Goal: Task Accomplishment & Management: Use online tool/utility

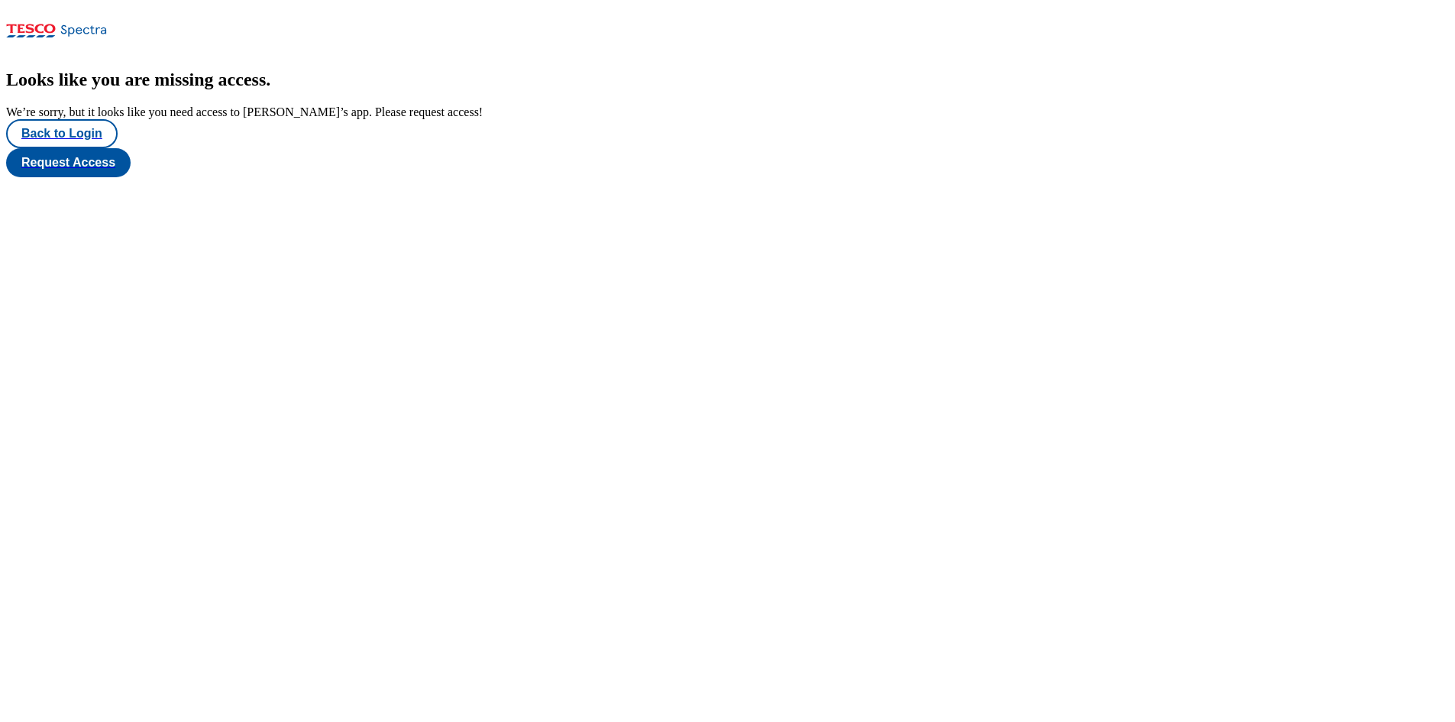
click at [57, 177] on div "Looks like you are missing access . We’re sorry, but it looks like you need acc…" at bounding box center [727, 124] width 1443 height 108
click at [82, 148] on button "Back to Login" at bounding box center [62, 133] width 112 height 29
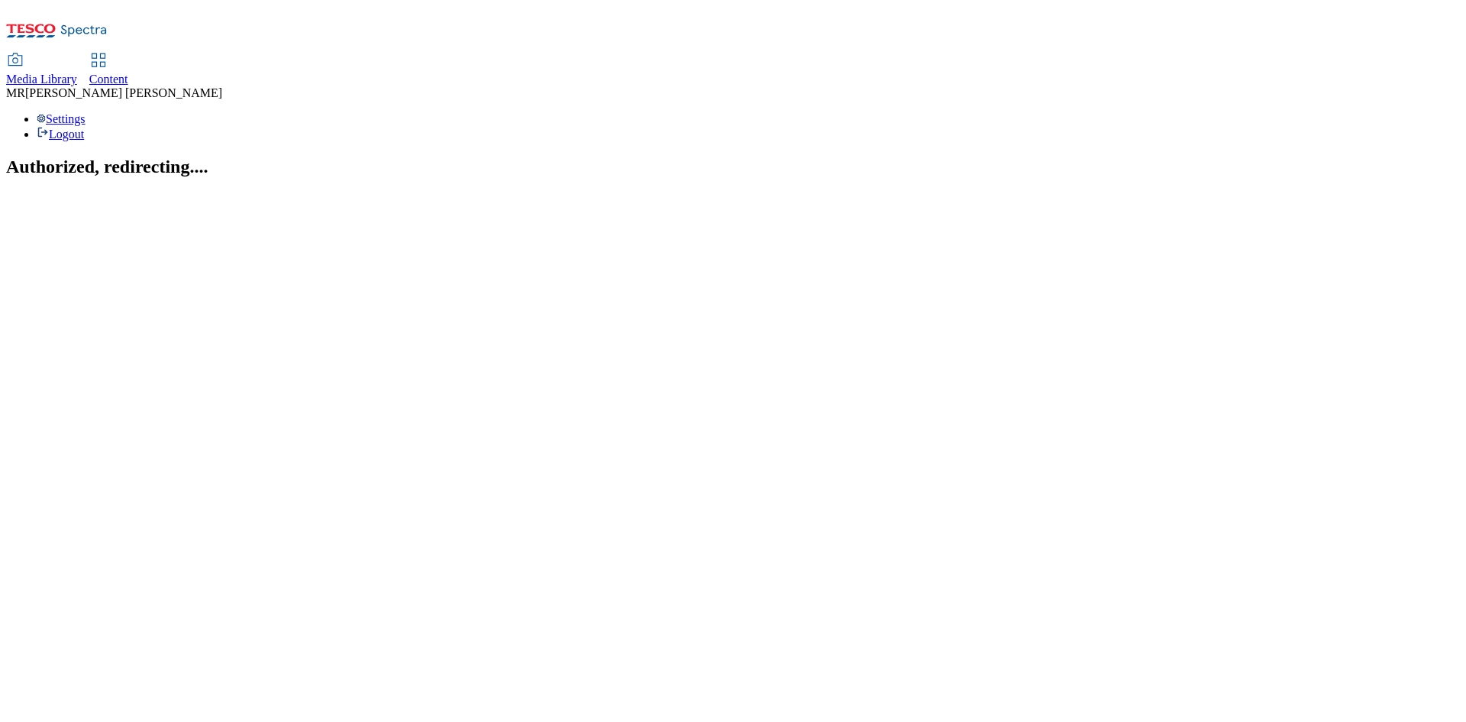
click at [128, 54] on link "Content" at bounding box center [108, 70] width 39 height 32
select select "ghs-uk"
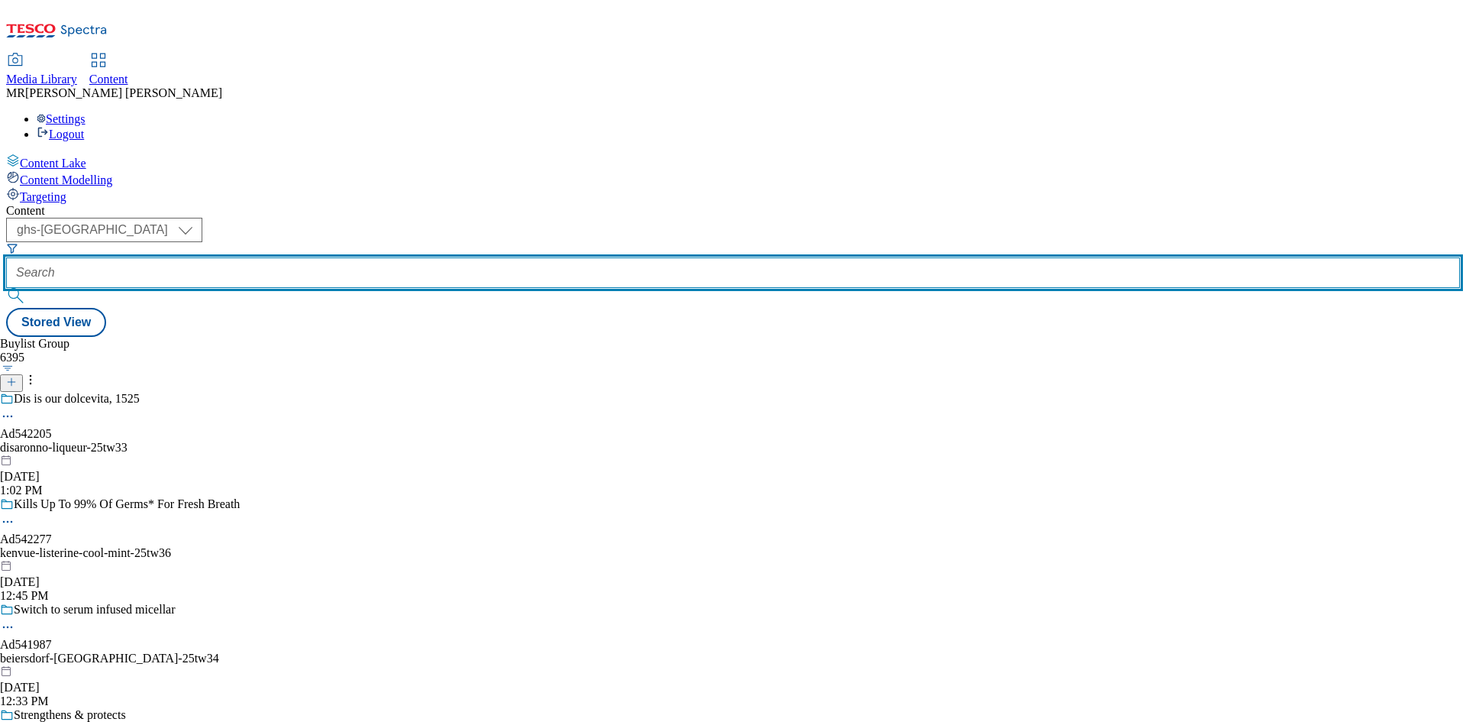
click at [363, 257] on input "text" at bounding box center [733, 272] width 1454 height 31
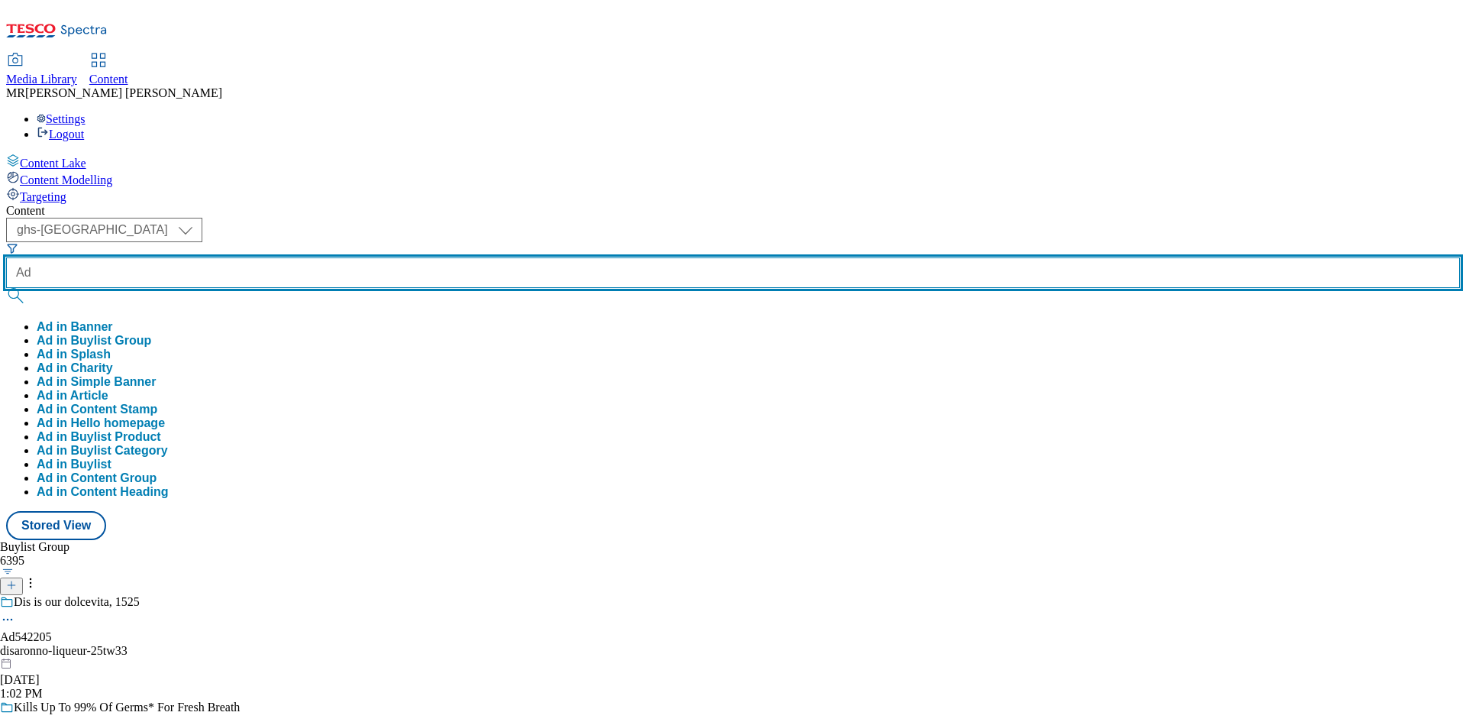
paste input "541582"
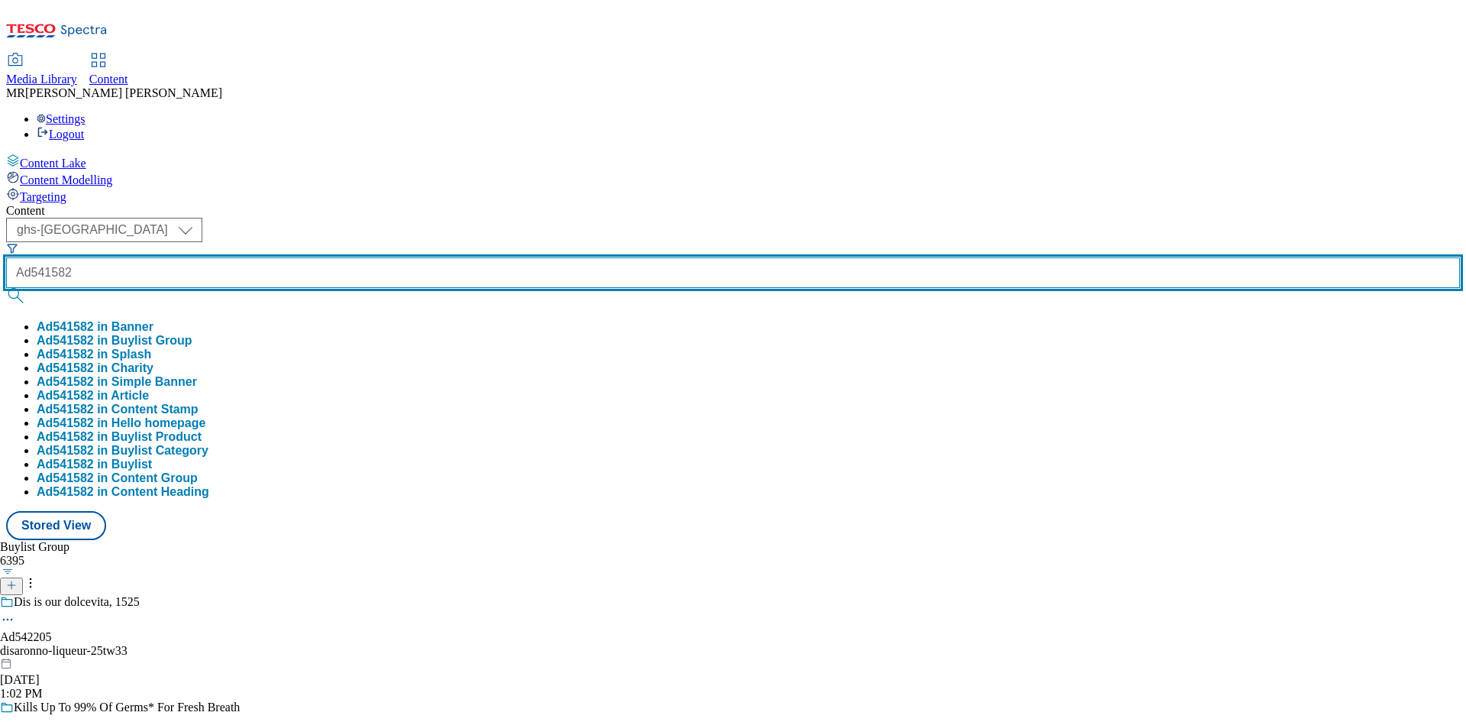
type input "Ad541582"
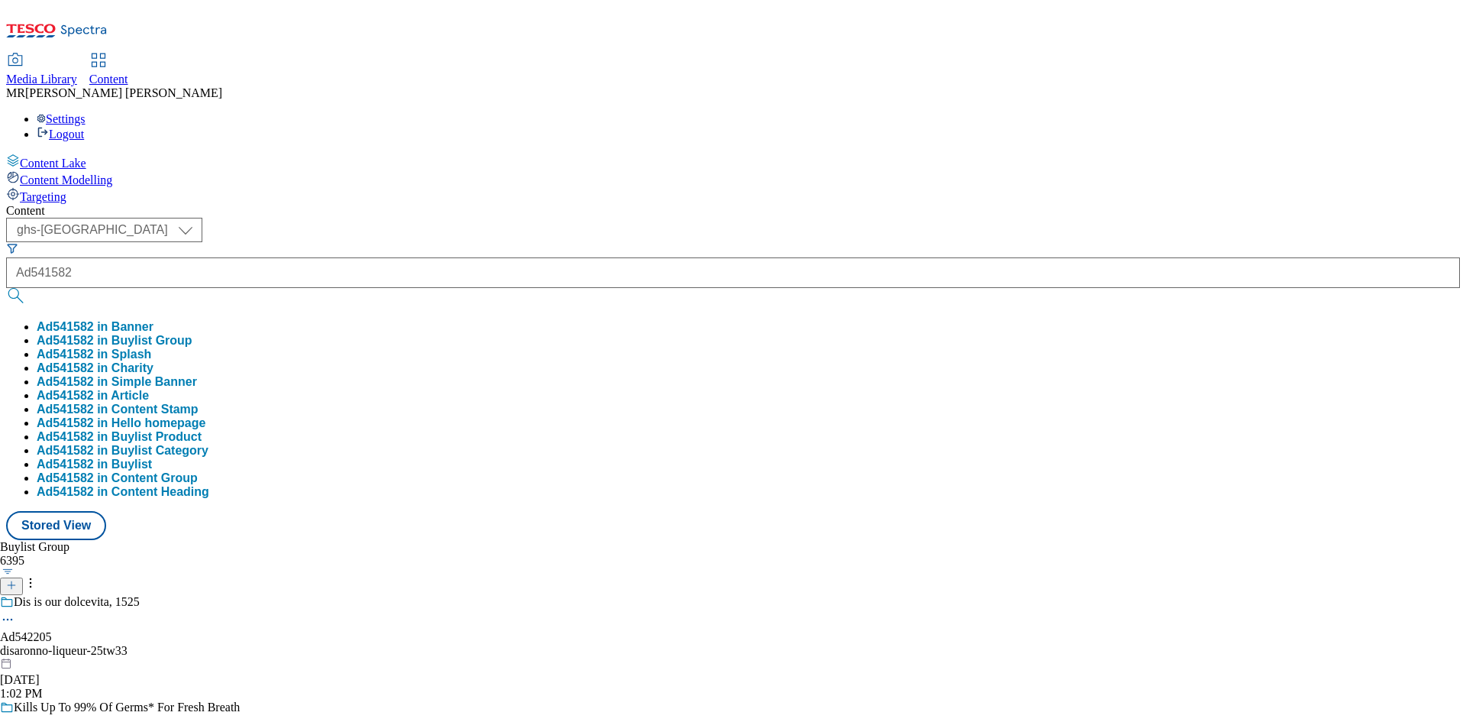
click at [192, 334] on button "Ad541582 in Buylist Group" at bounding box center [115, 341] width 156 height 14
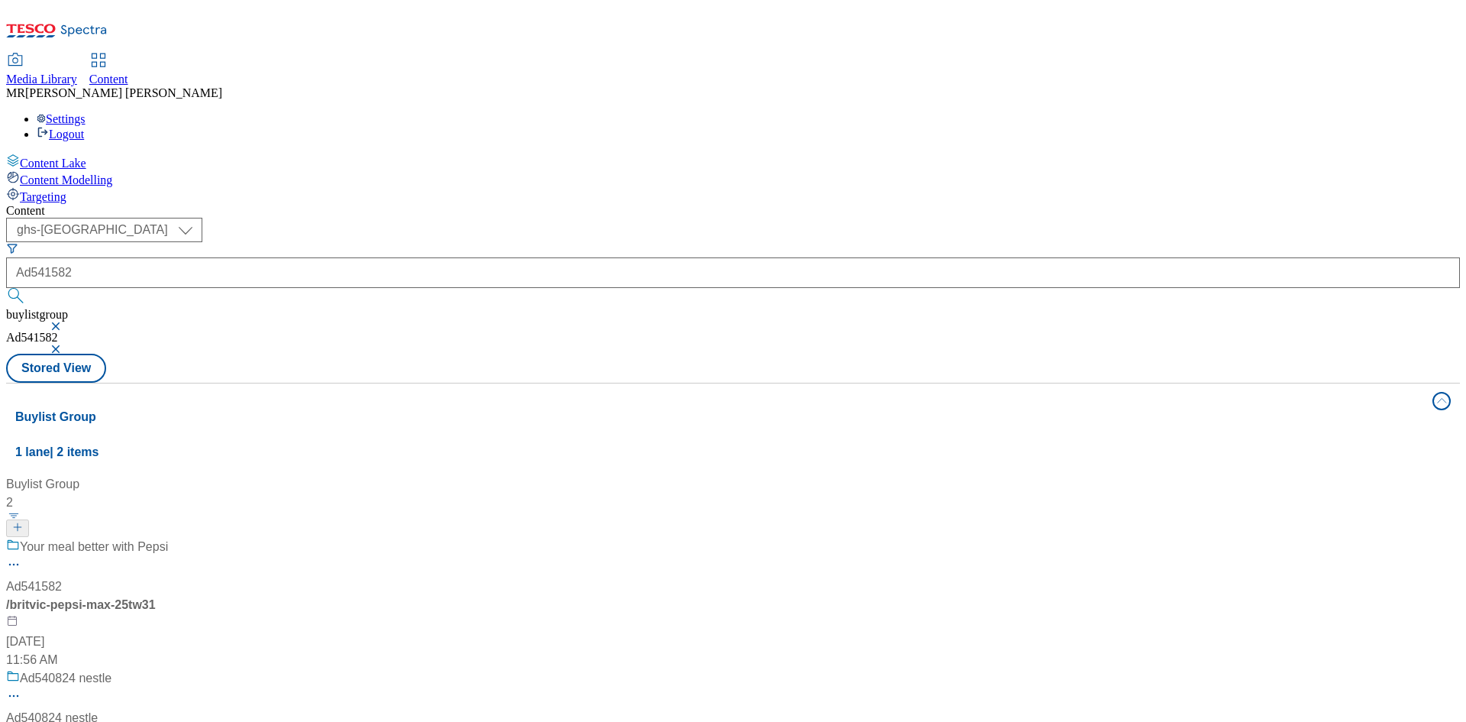
click at [156, 598] on span "/ britvic-pepsi-max-25tw31" at bounding box center [81, 604] width 150 height 13
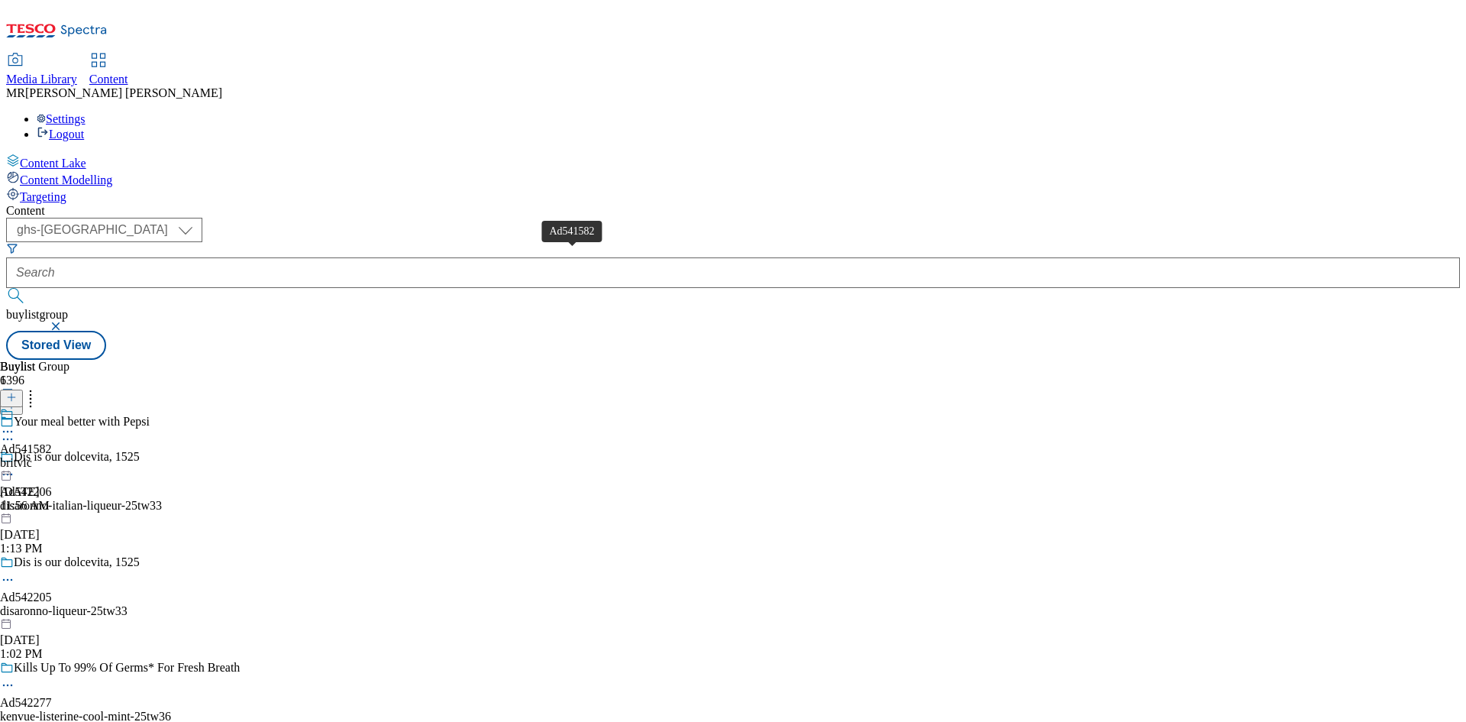
click at [52, 407] on div "Ad541582 britvic Sep 30, 2025 11:56 AM" at bounding box center [26, 459] width 52 height 105
click at [13, 466] on circle at bounding box center [12, 467] width 2 height 2
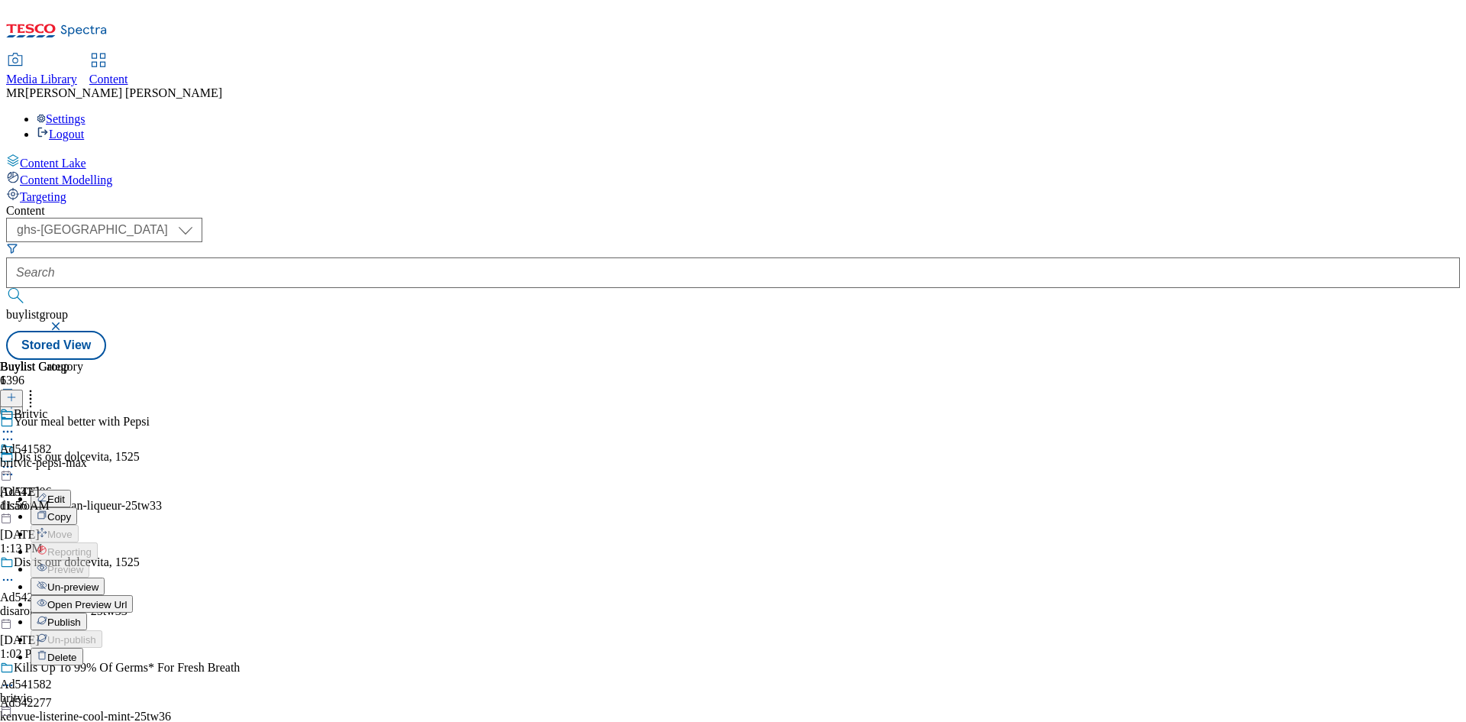
click at [127, 599] on span "Open Preview Url" at bounding box center [86, 604] width 79 height 11
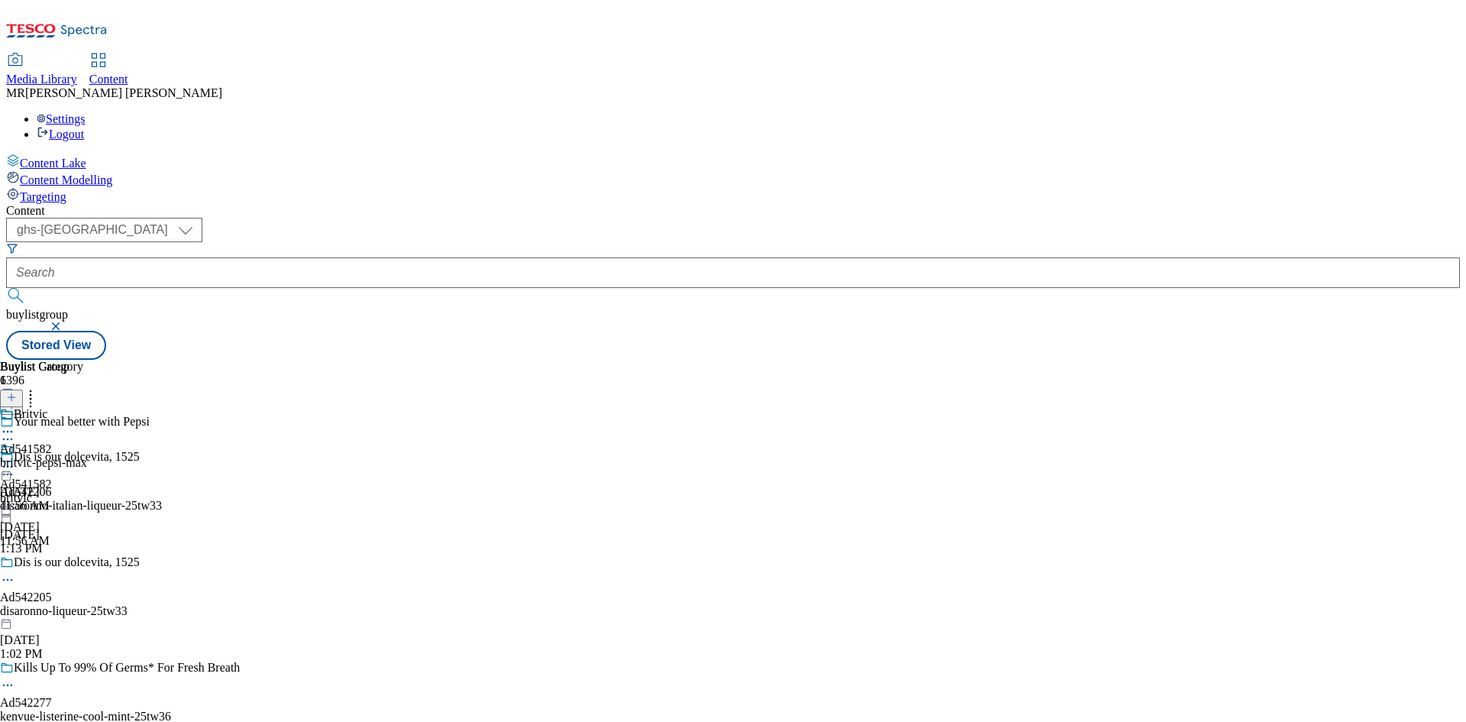
click at [9, 466] on circle at bounding box center [8, 467] width 2 height 2
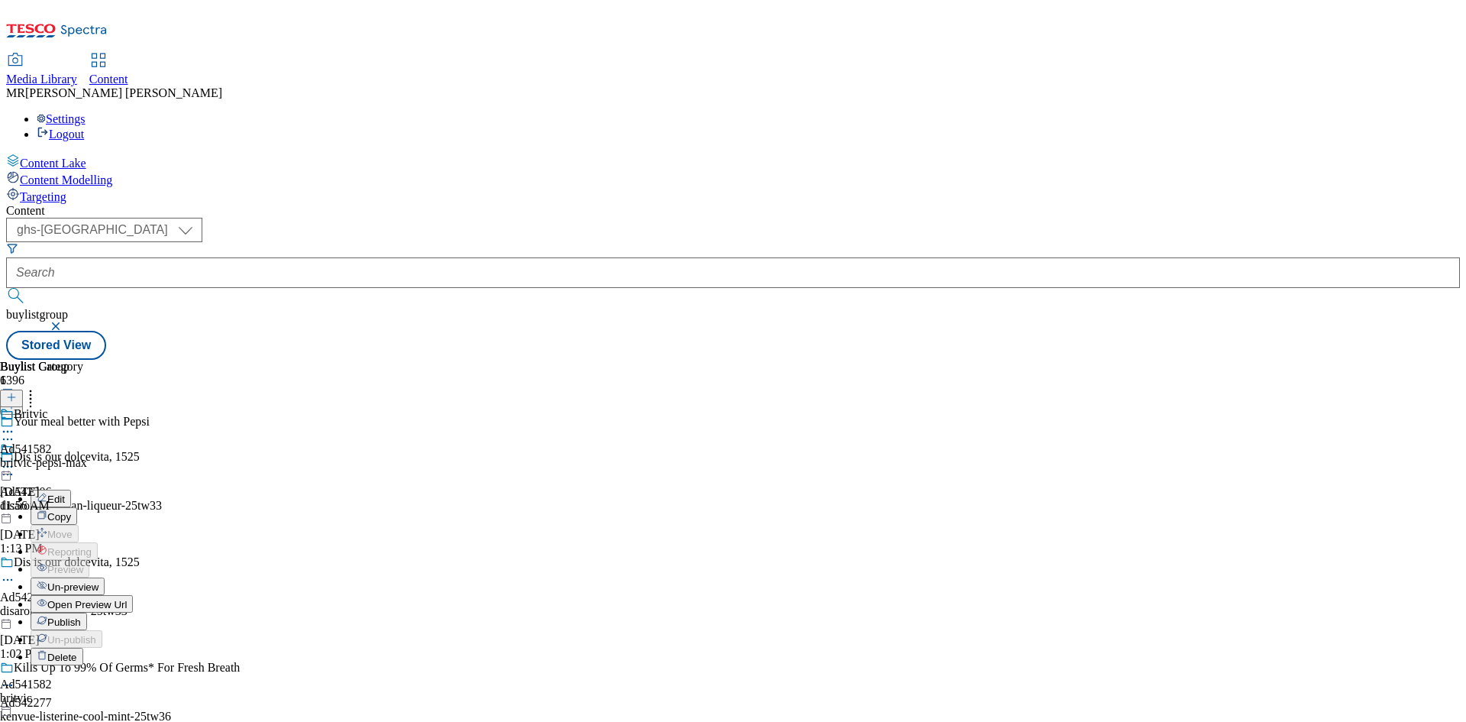
click at [81, 616] on span "Publish" at bounding box center [64, 621] width 34 height 11
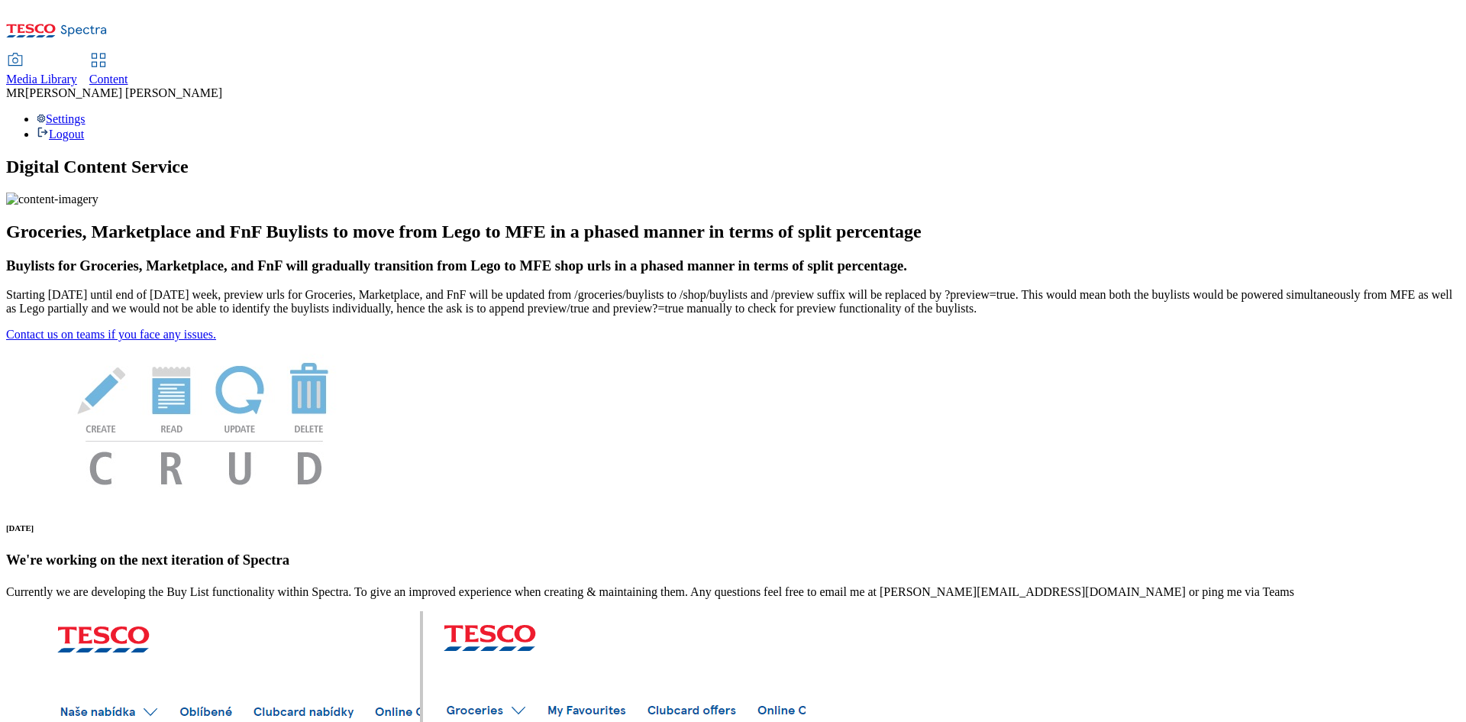
click at [128, 73] on div "Content" at bounding box center [108, 80] width 39 height 14
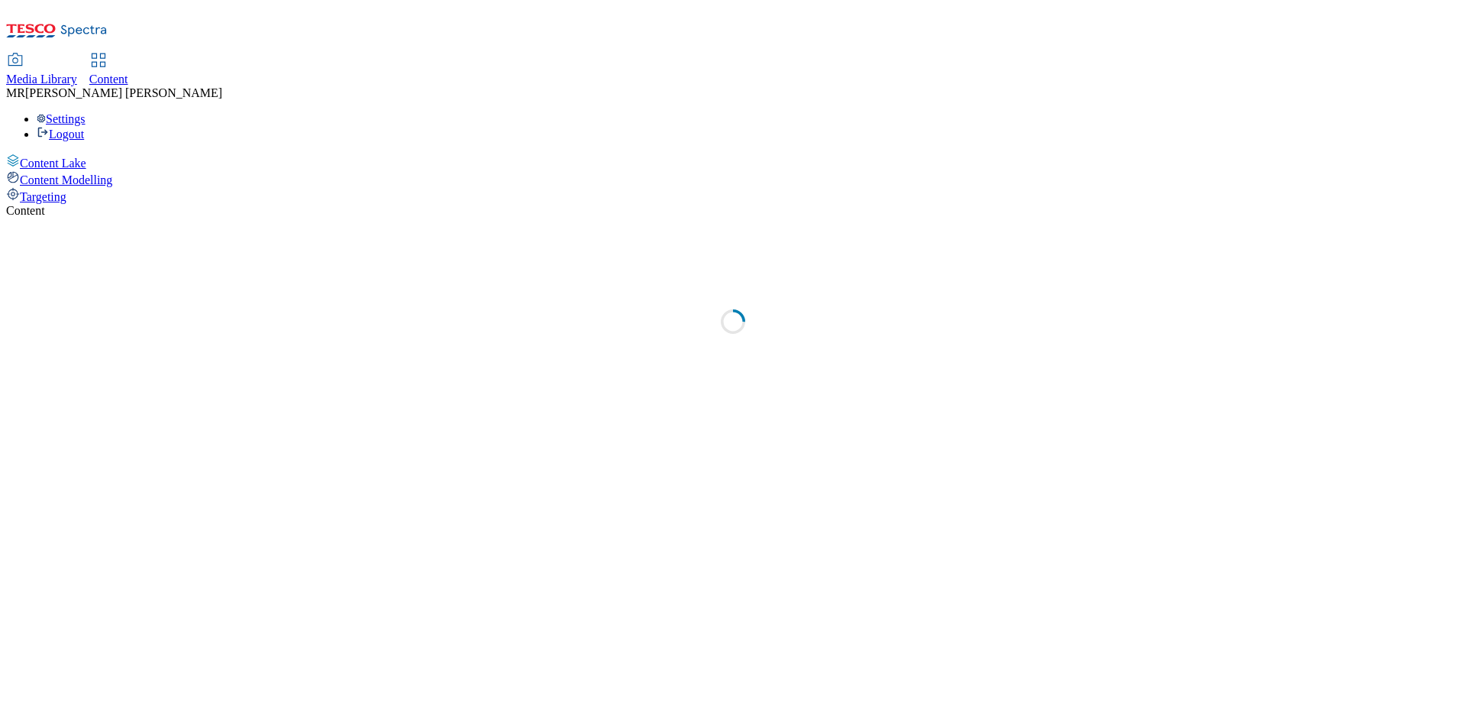
select select "ghs-uk"
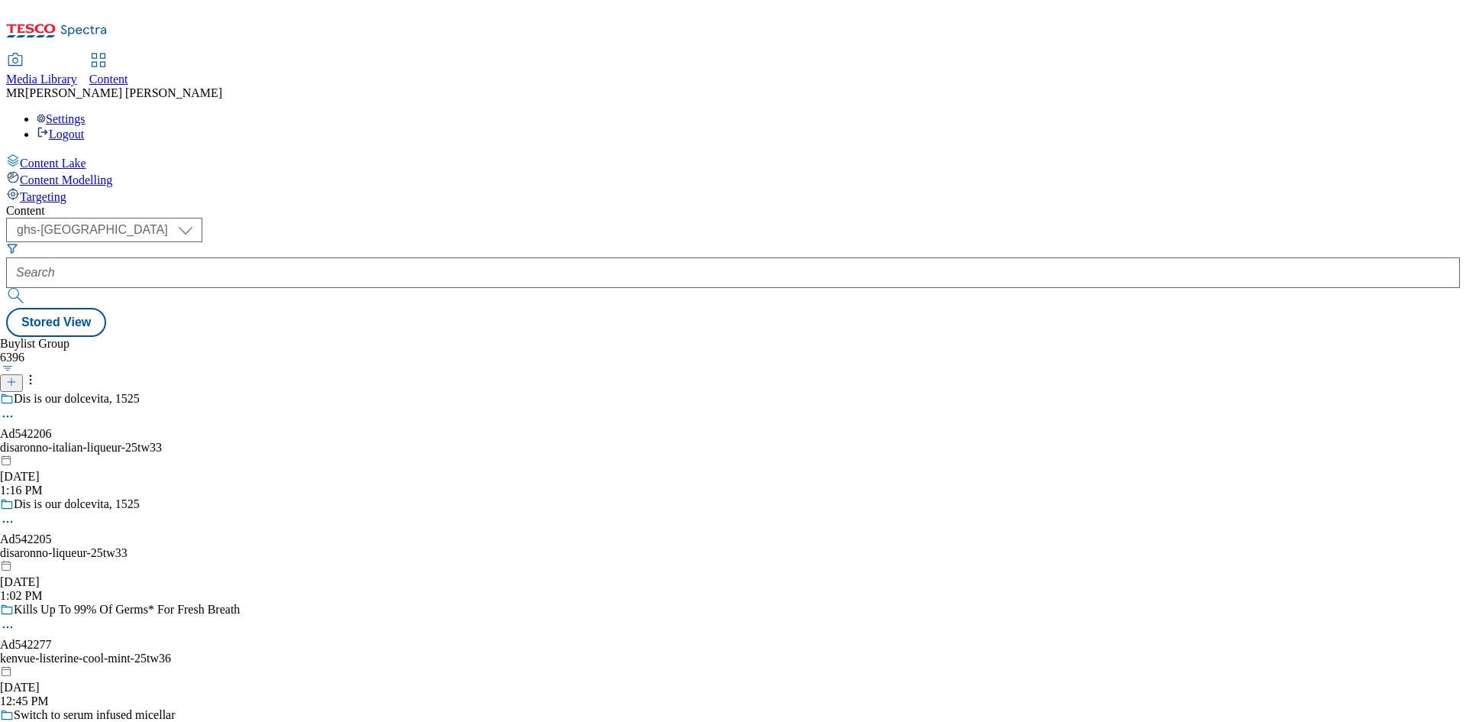
click at [391, 204] on div "Content ( optional ) ghs-roi ghs-uk ghs-uk Stored View Buylist Group 6396 Dis i…" at bounding box center [733, 270] width 1454 height 133
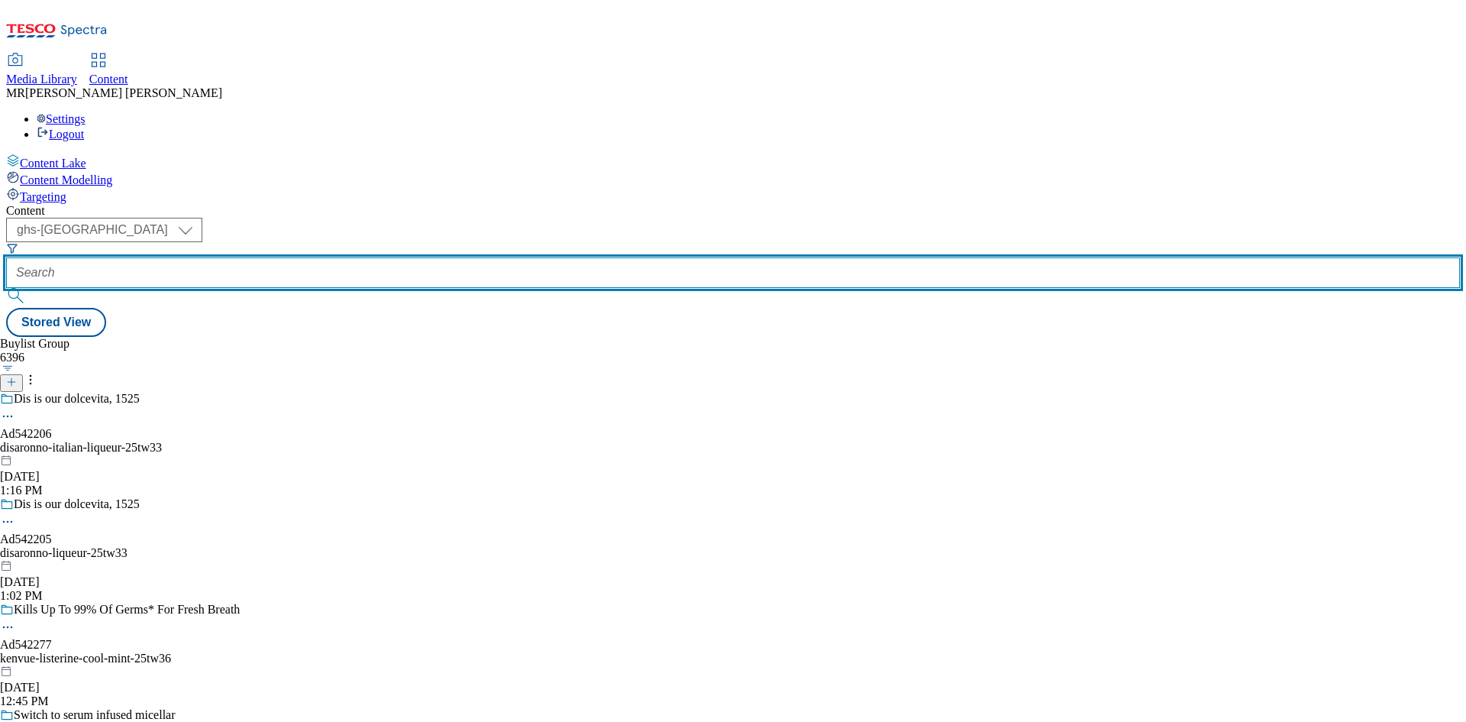
click at [385, 257] on input "text" at bounding box center [733, 272] width 1454 height 31
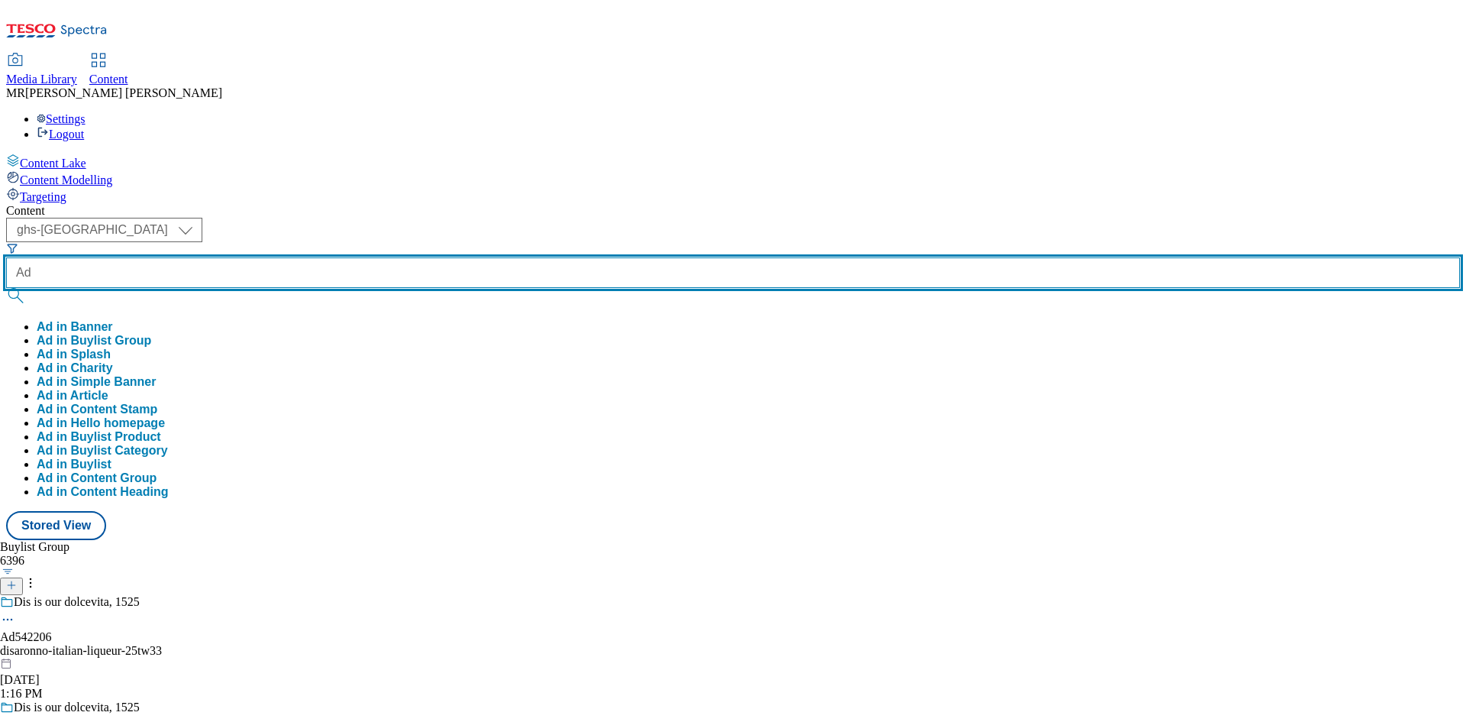
paste input "542277"
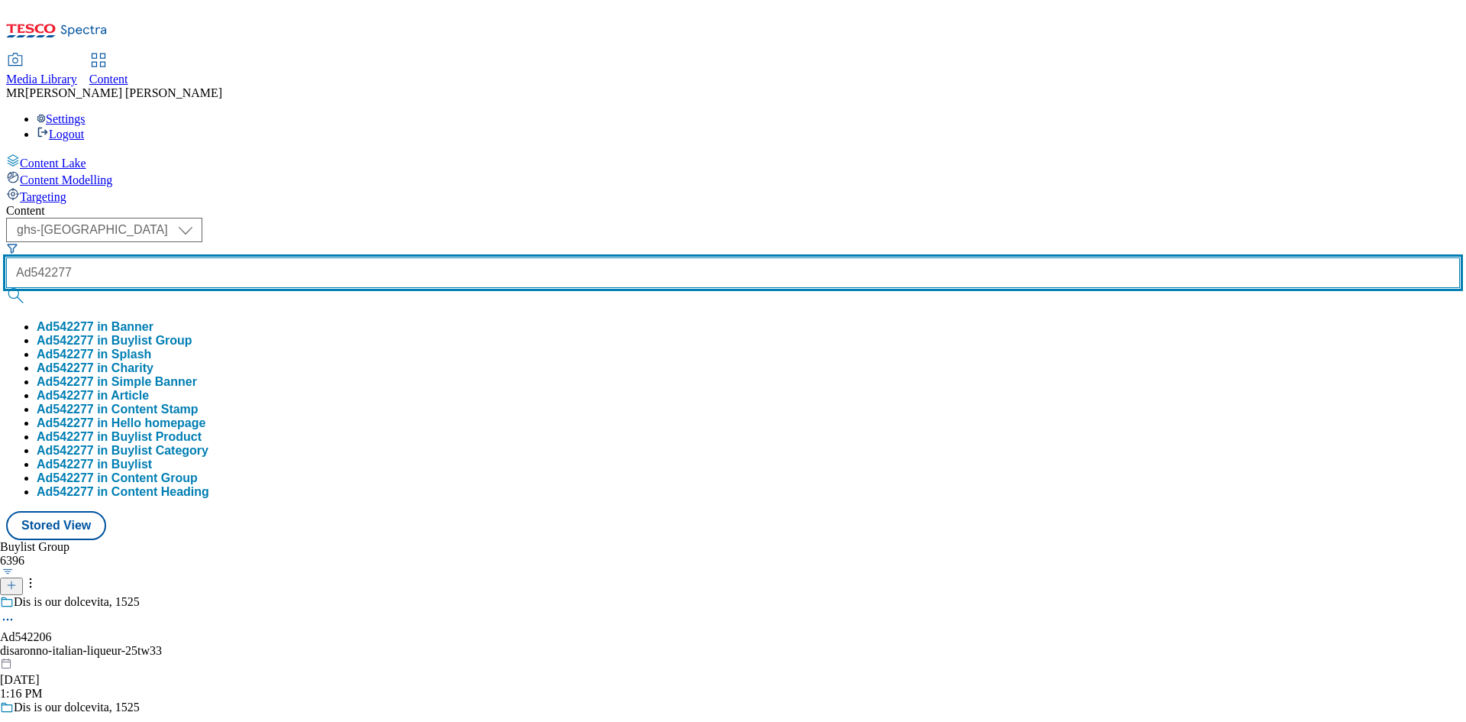
type input "Ad542277"
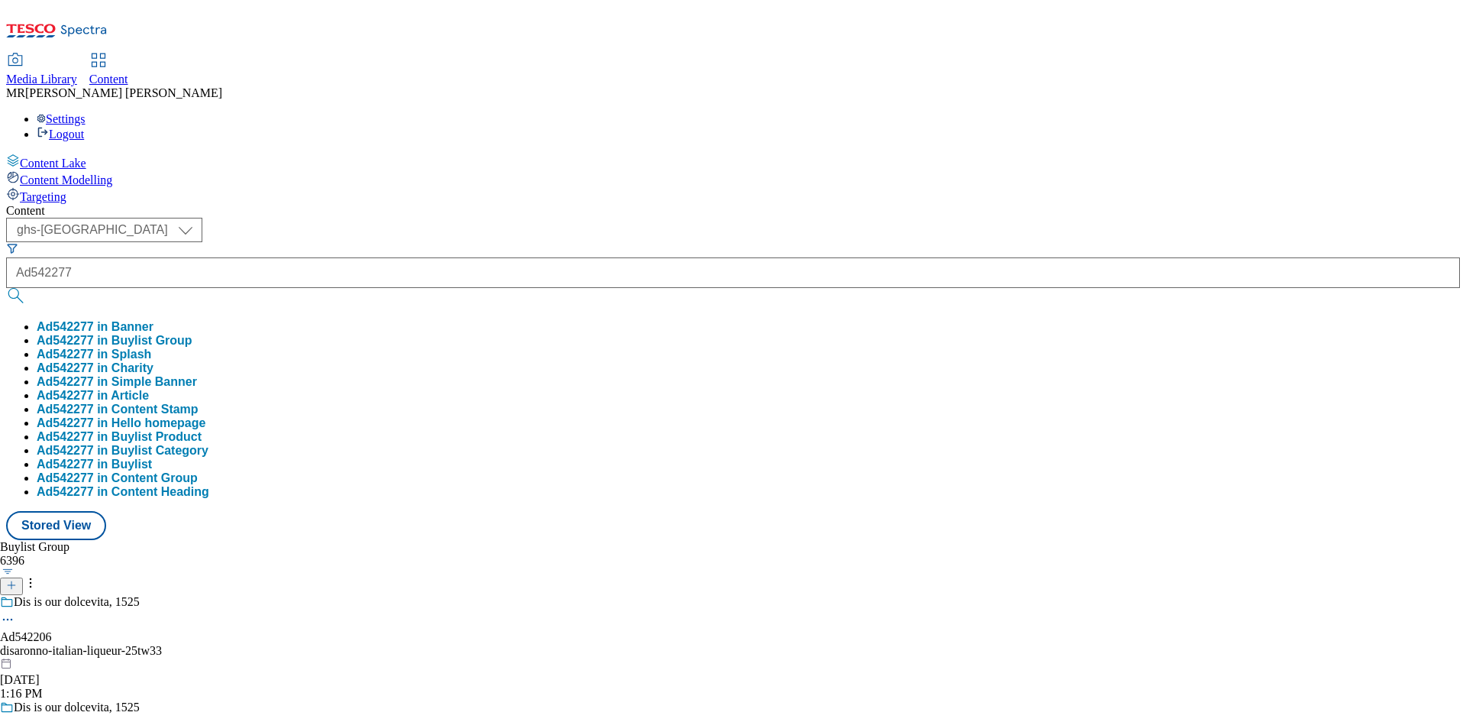
click at [192, 334] on button "Ad542277 in Buylist Group" at bounding box center [115, 341] width 156 height 14
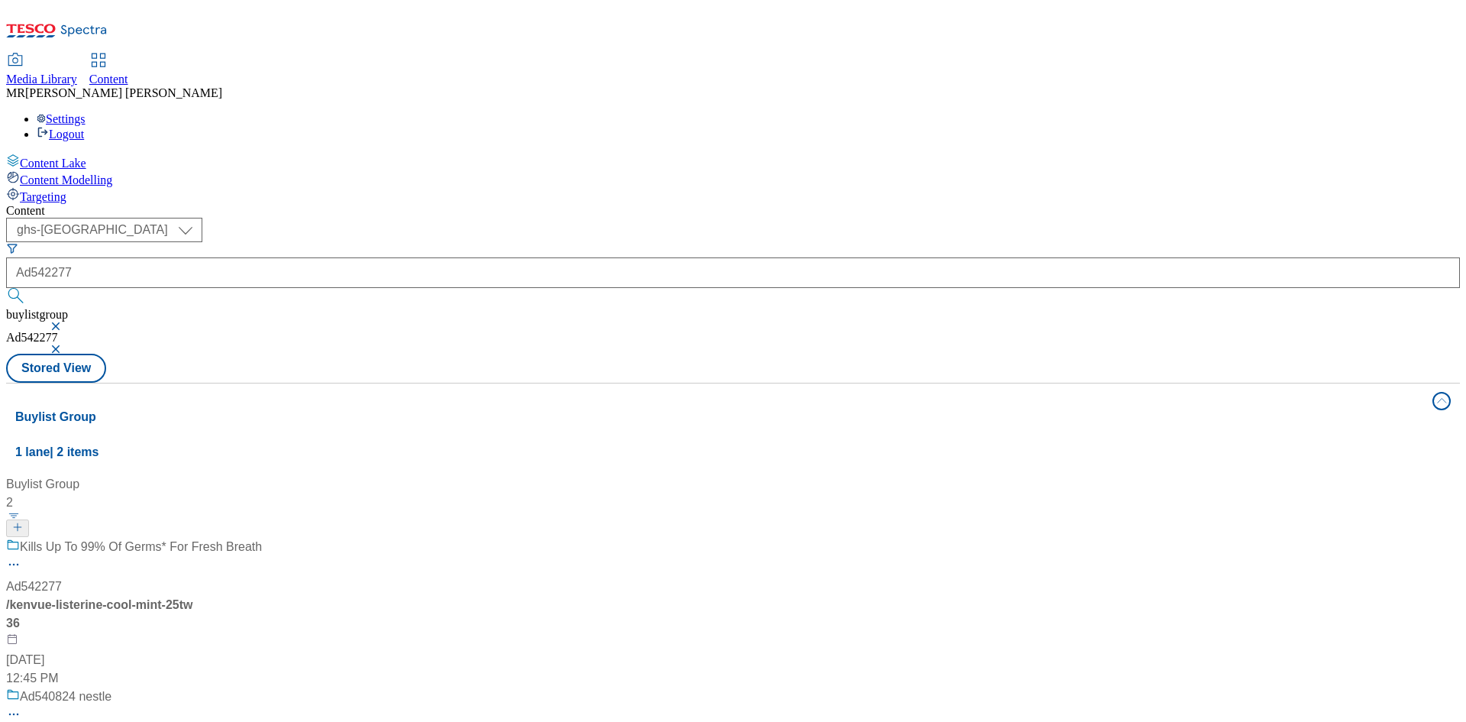
click at [262, 538] on div "Kills Up To 99% Of Germs* For Fresh Breath Ad542277 / kenvue-listerine-cool-min…" at bounding box center [134, 613] width 256 height 150
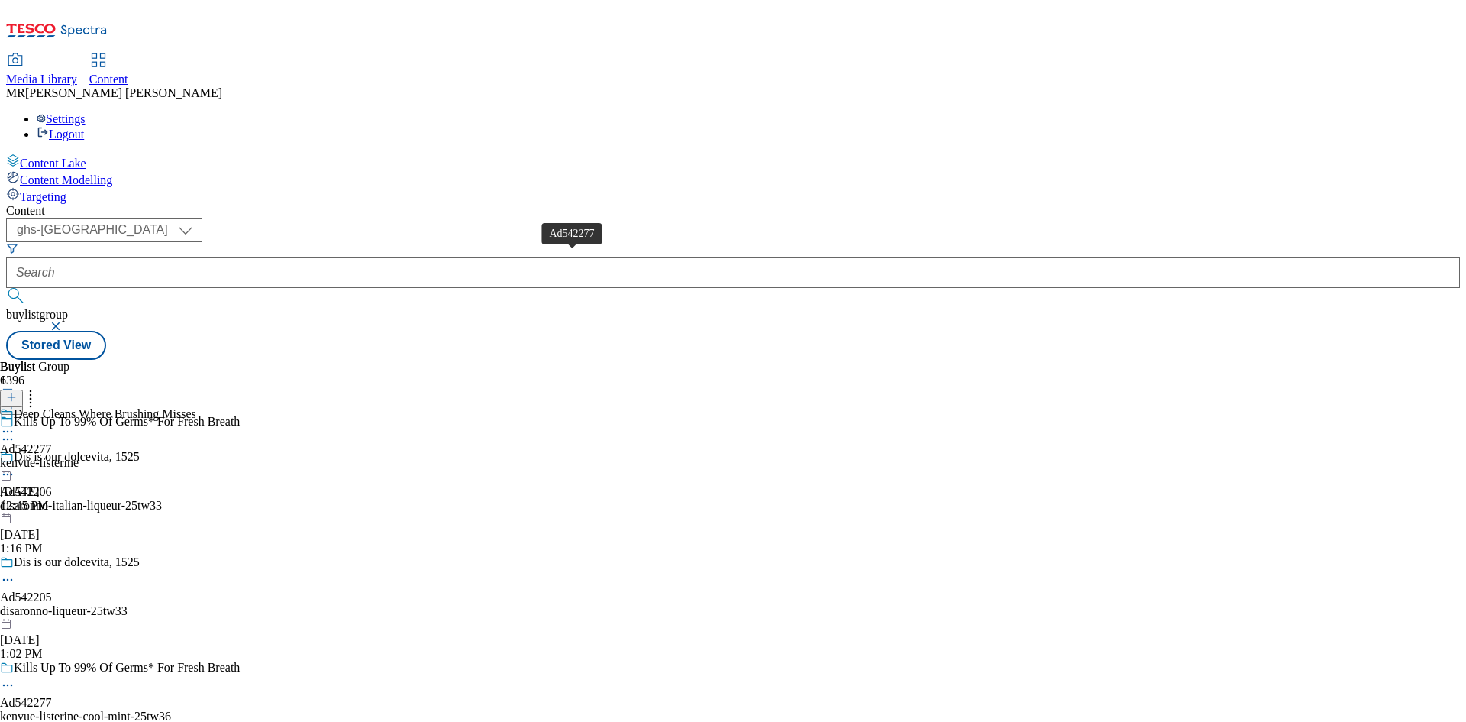
click at [52, 442] on div "Ad542277" at bounding box center [26, 449] width 52 height 14
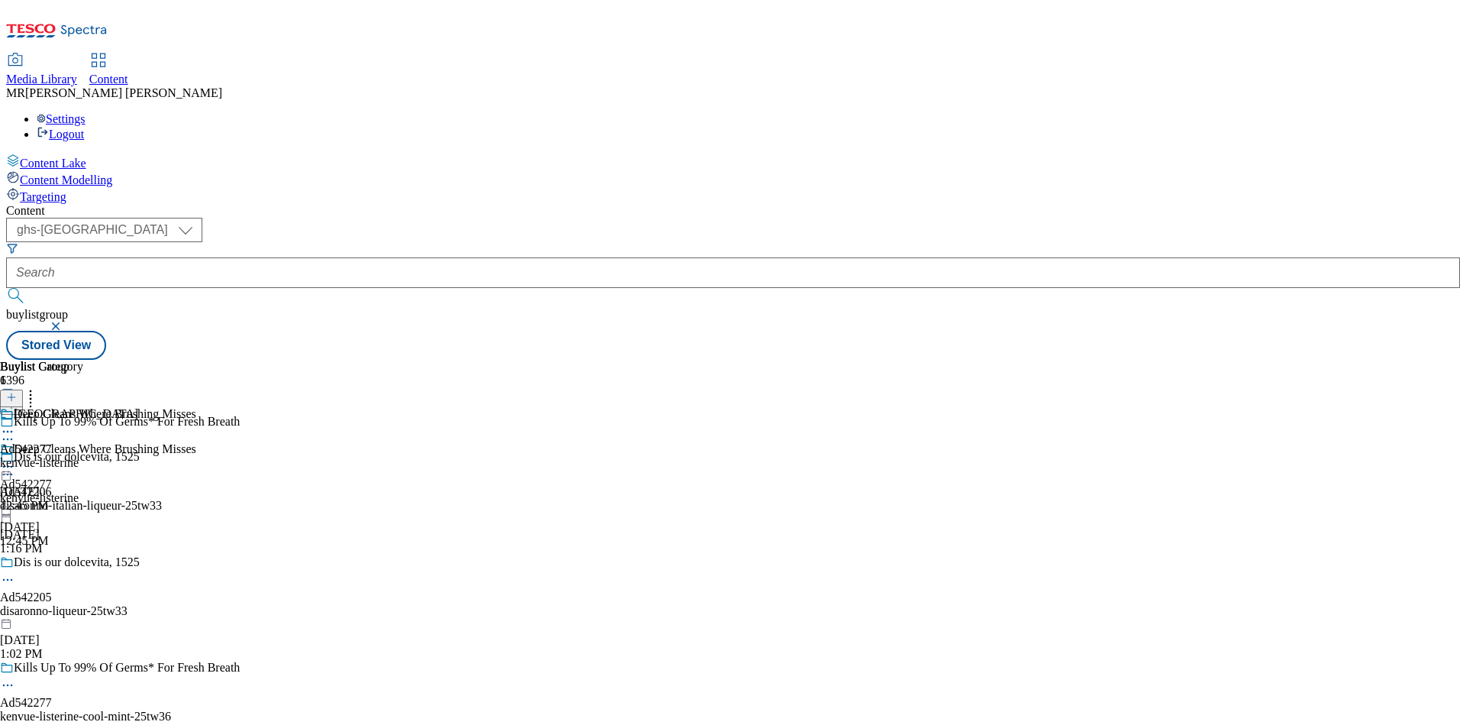
click at [9, 466] on circle at bounding box center [8, 467] width 2 height 2
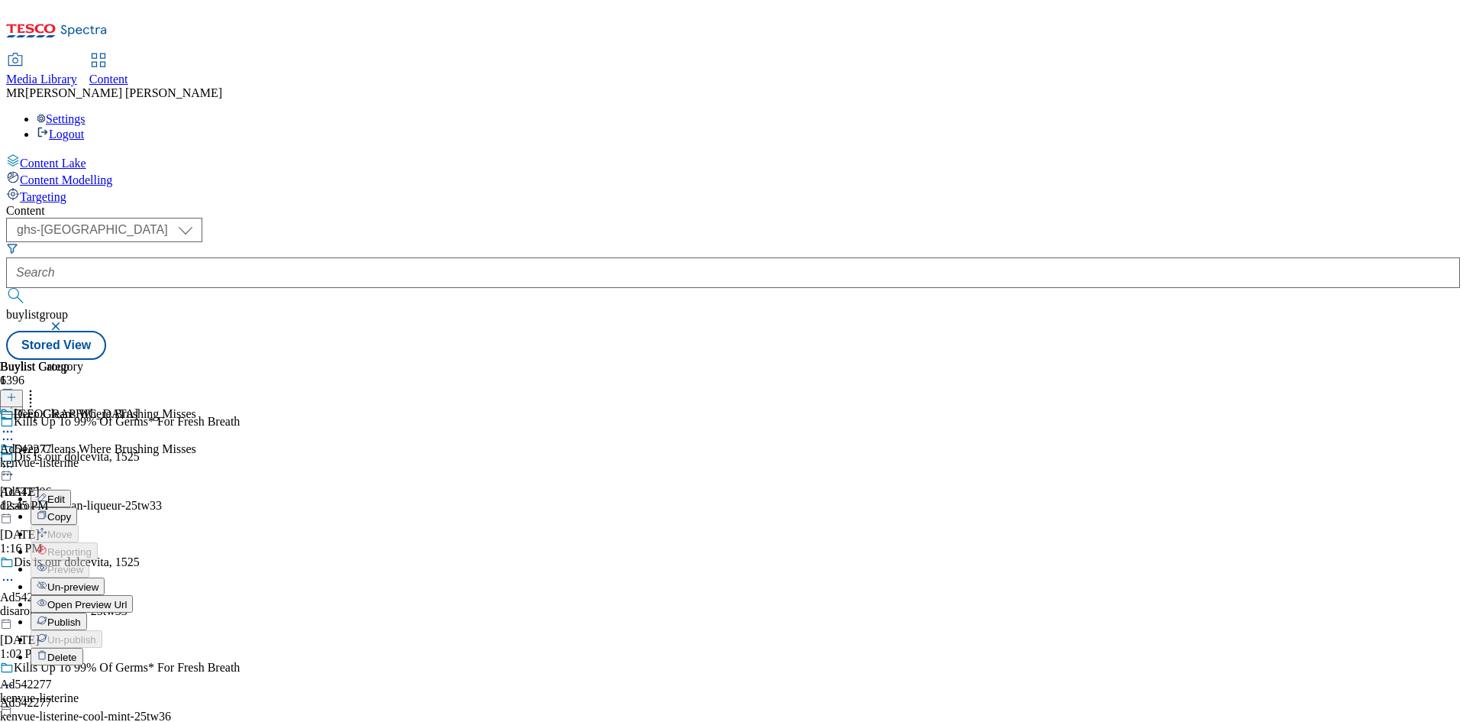
click at [127, 599] on span "Open Preview Url" at bounding box center [86, 604] width 79 height 11
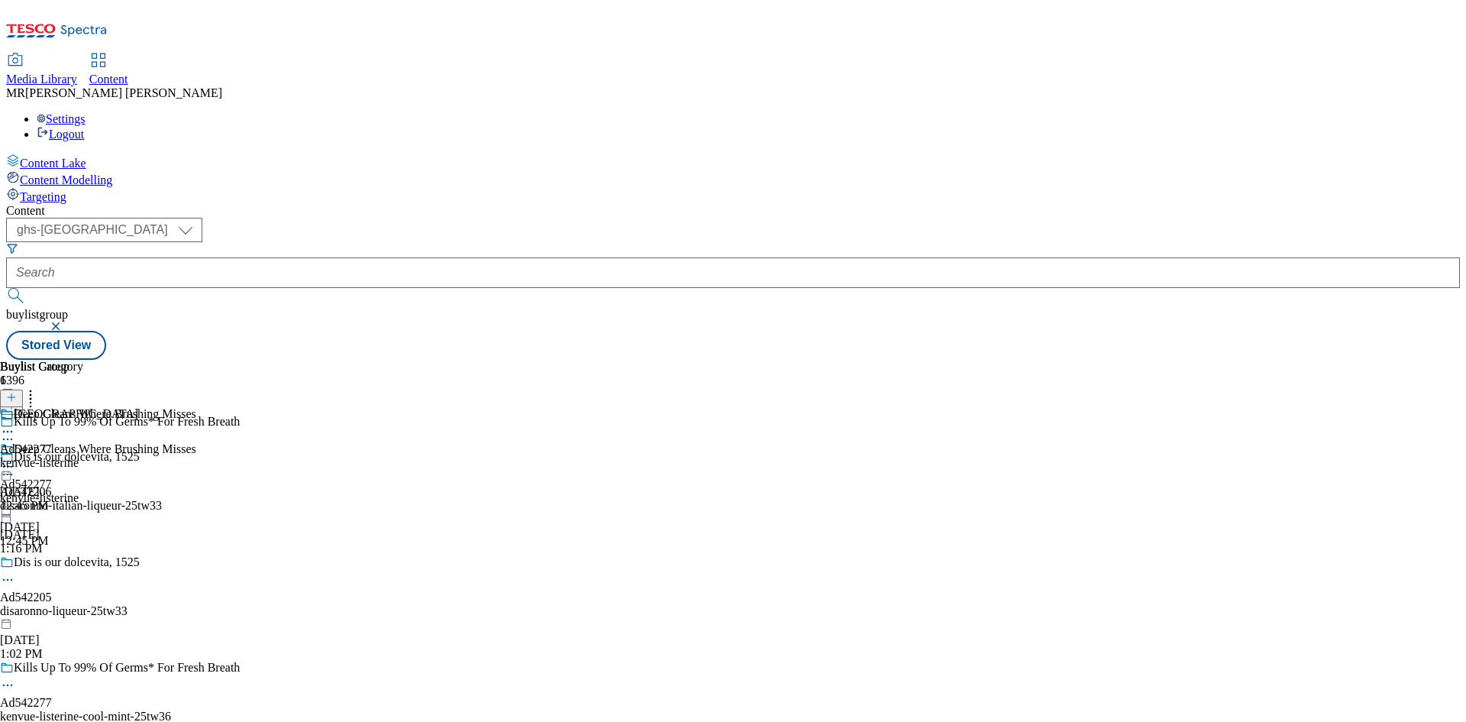
click at [15, 459] on icon at bounding box center [7, 466] width 15 height 15
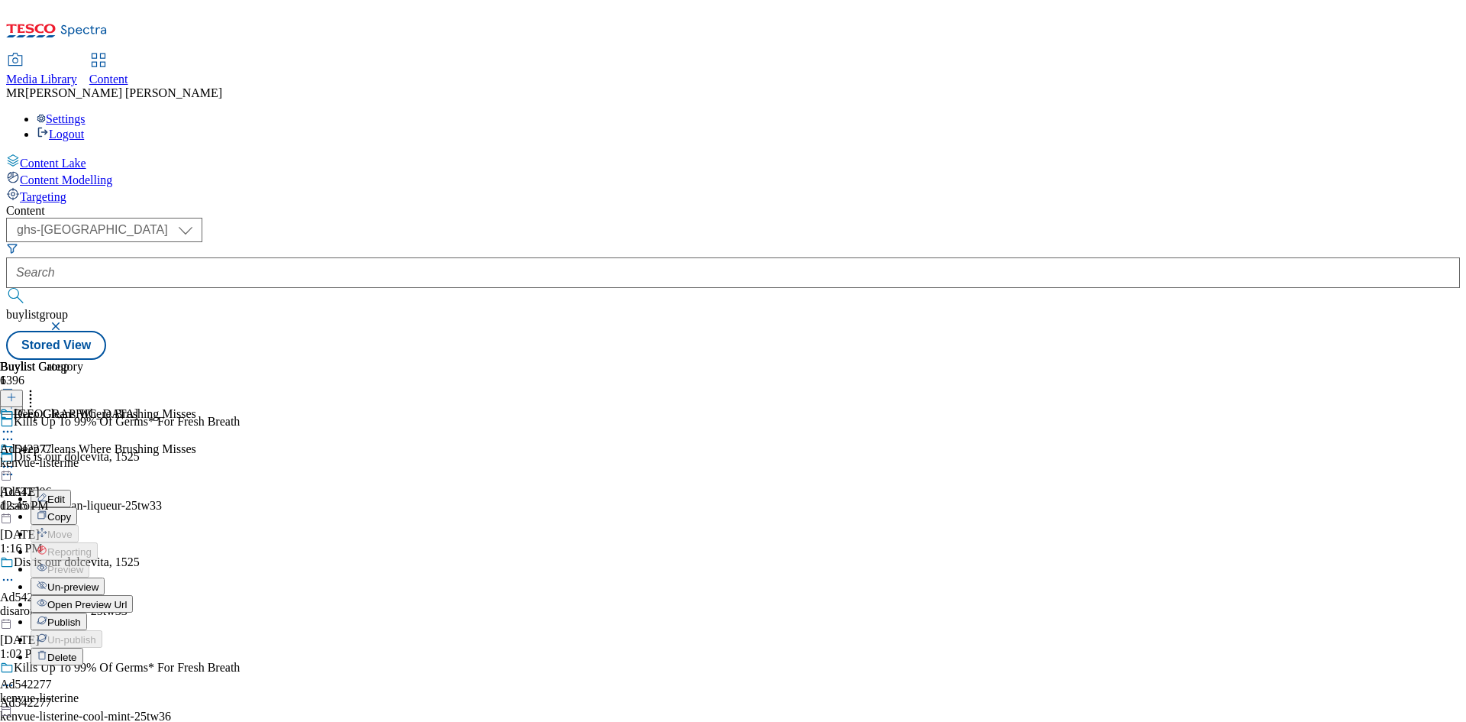
click at [87, 615] on div "Publish" at bounding box center [59, 621] width 57 height 13
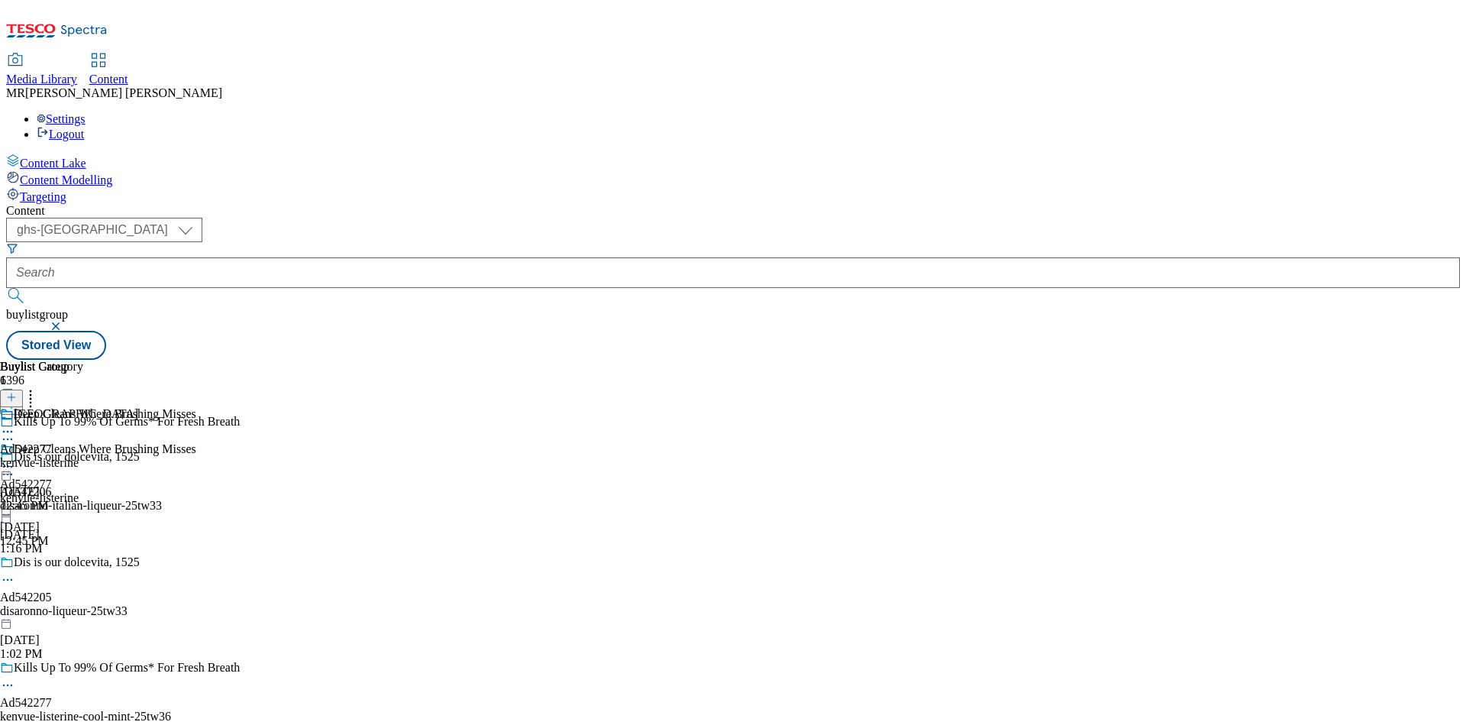
drag, startPoint x: 715, startPoint y: 238, endPoint x: 710, endPoint y: 247, distance: 9.6
click at [15, 459] on icon at bounding box center [7, 466] width 15 height 15
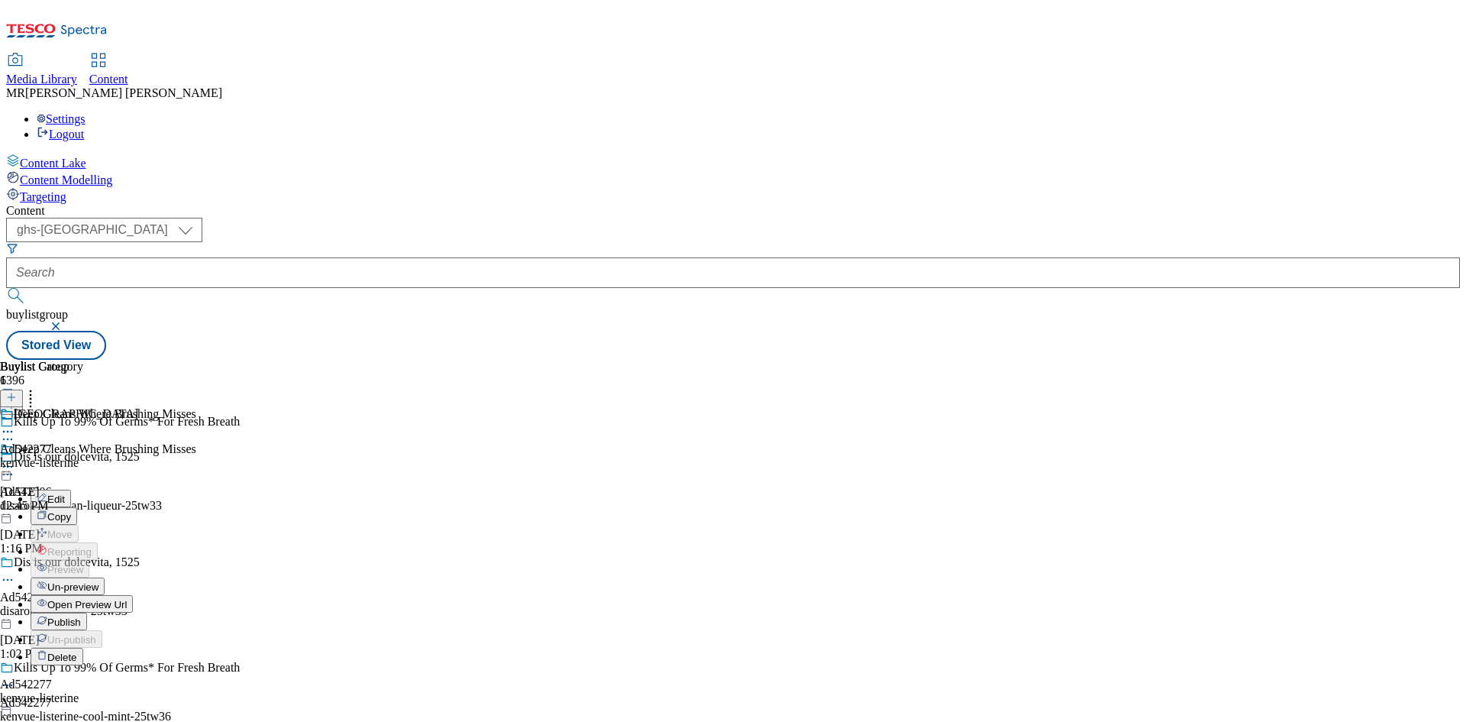
click at [81, 616] on span "Publish" at bounding box center [64, 621] width 34 height 11
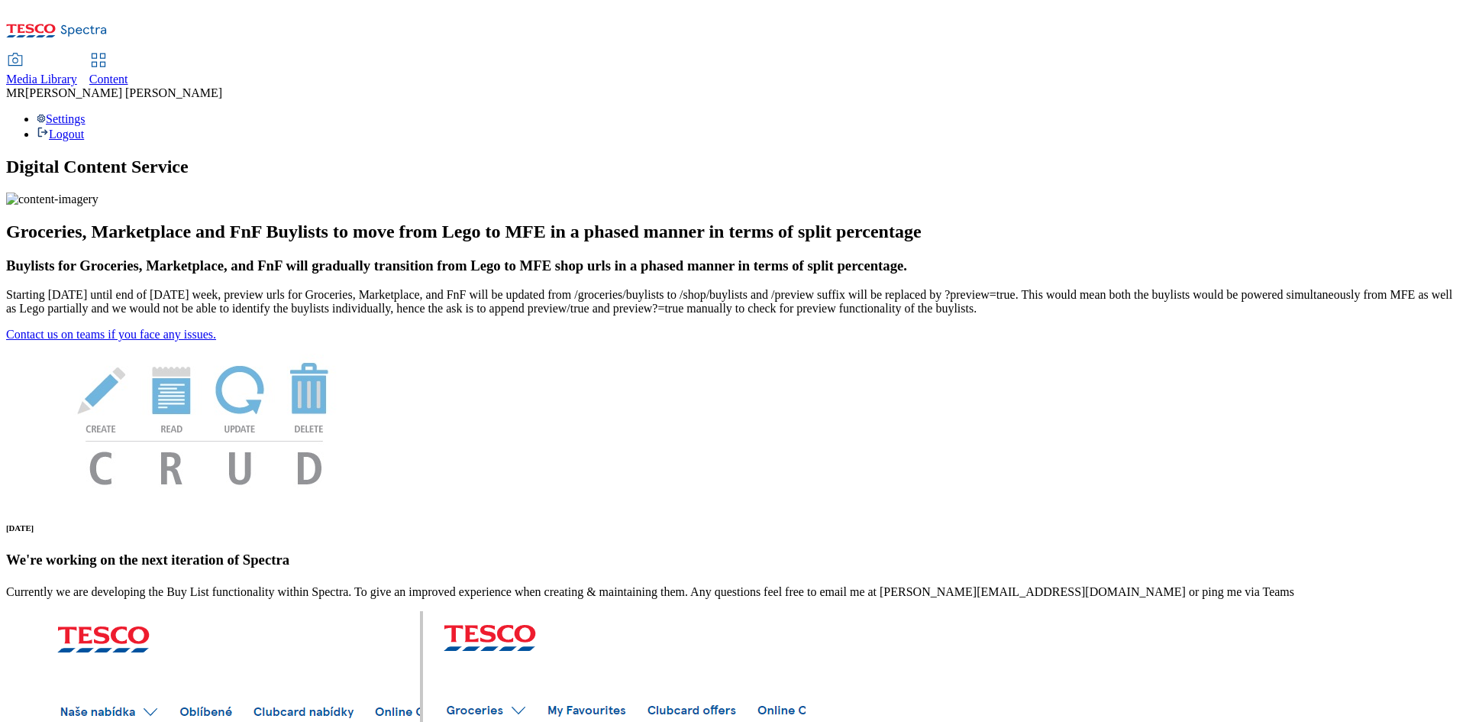
drag, startPoint x: 336, startPoint y: 22, endPoint x: 332, endPoint y: 15, distance: 8.5
click at [128, 54] on link "Content" at bounding box center [108, 70] width 39 height 32
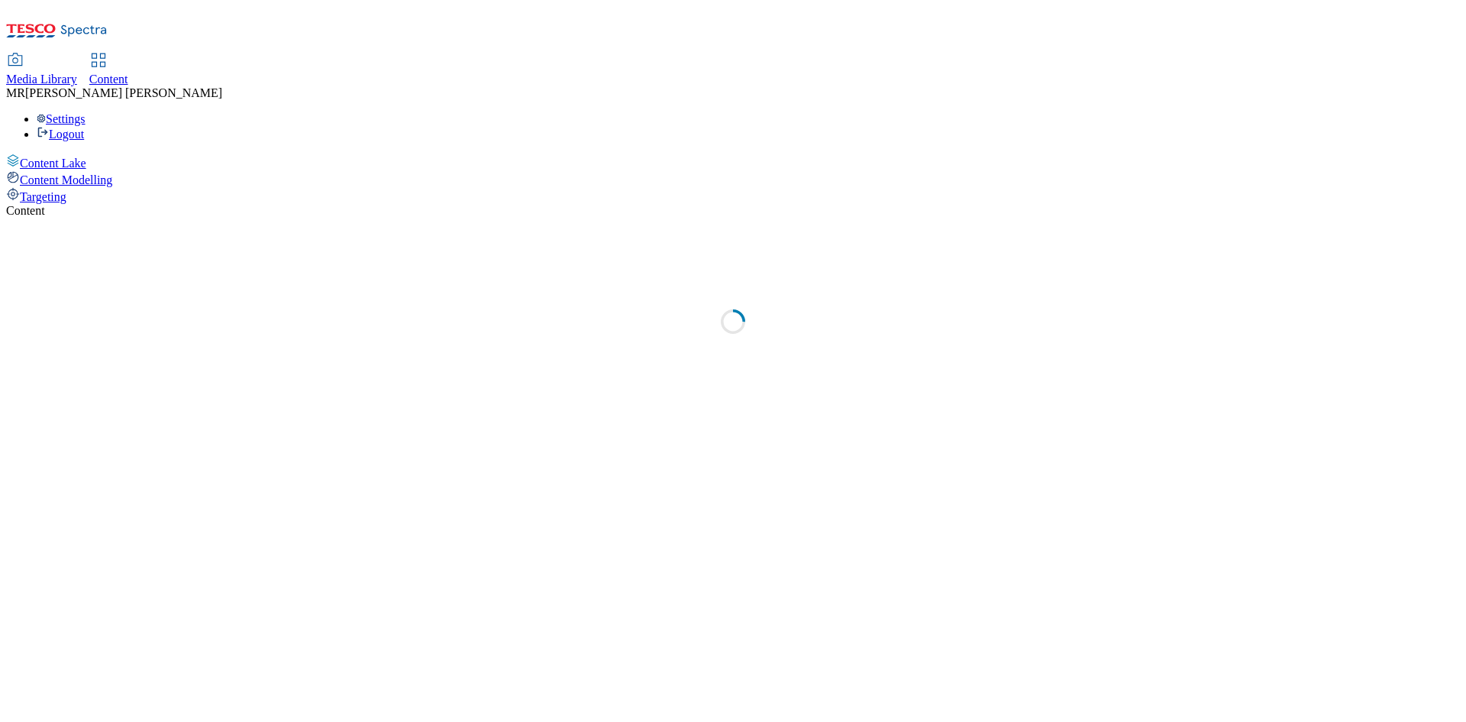
select select "ghs-uk"
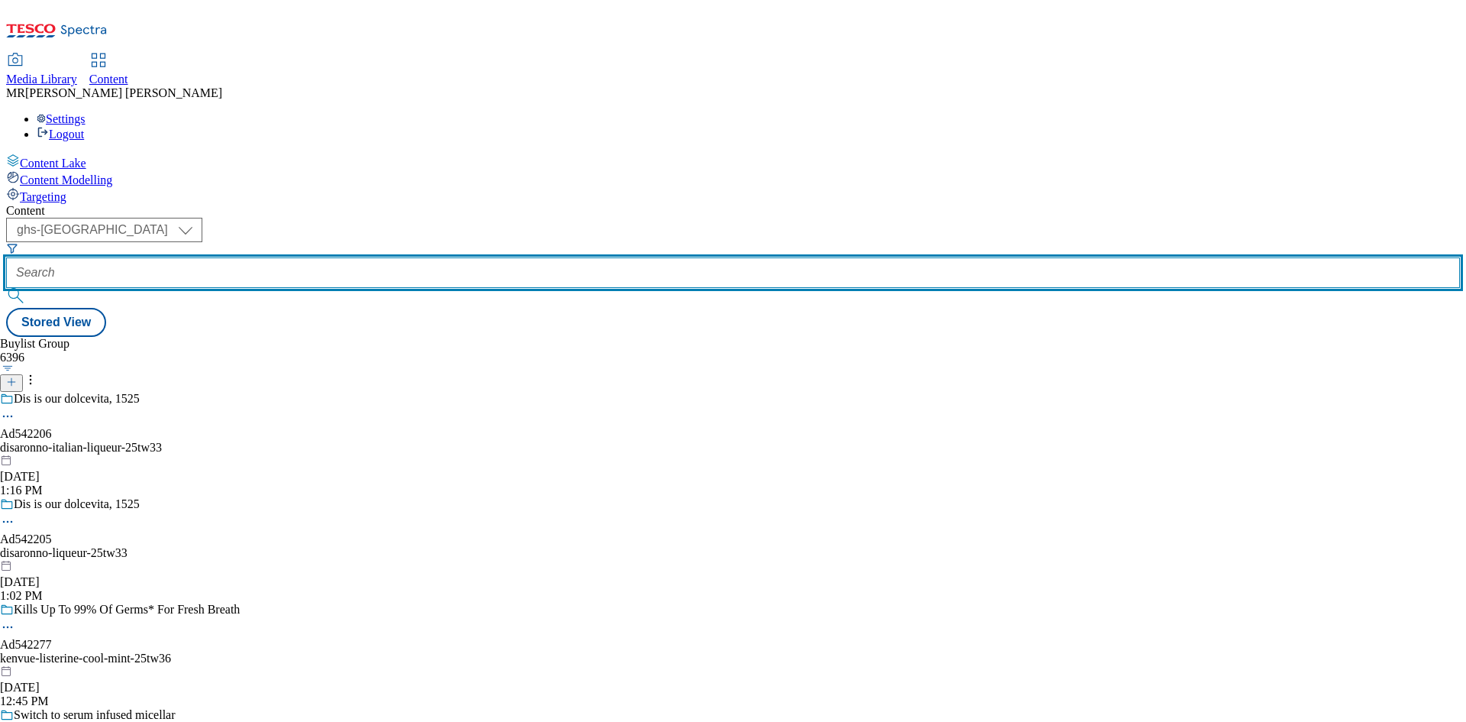
click at [357, 257] on input "text" at bounding box center [733, 272] width 1454 height 31
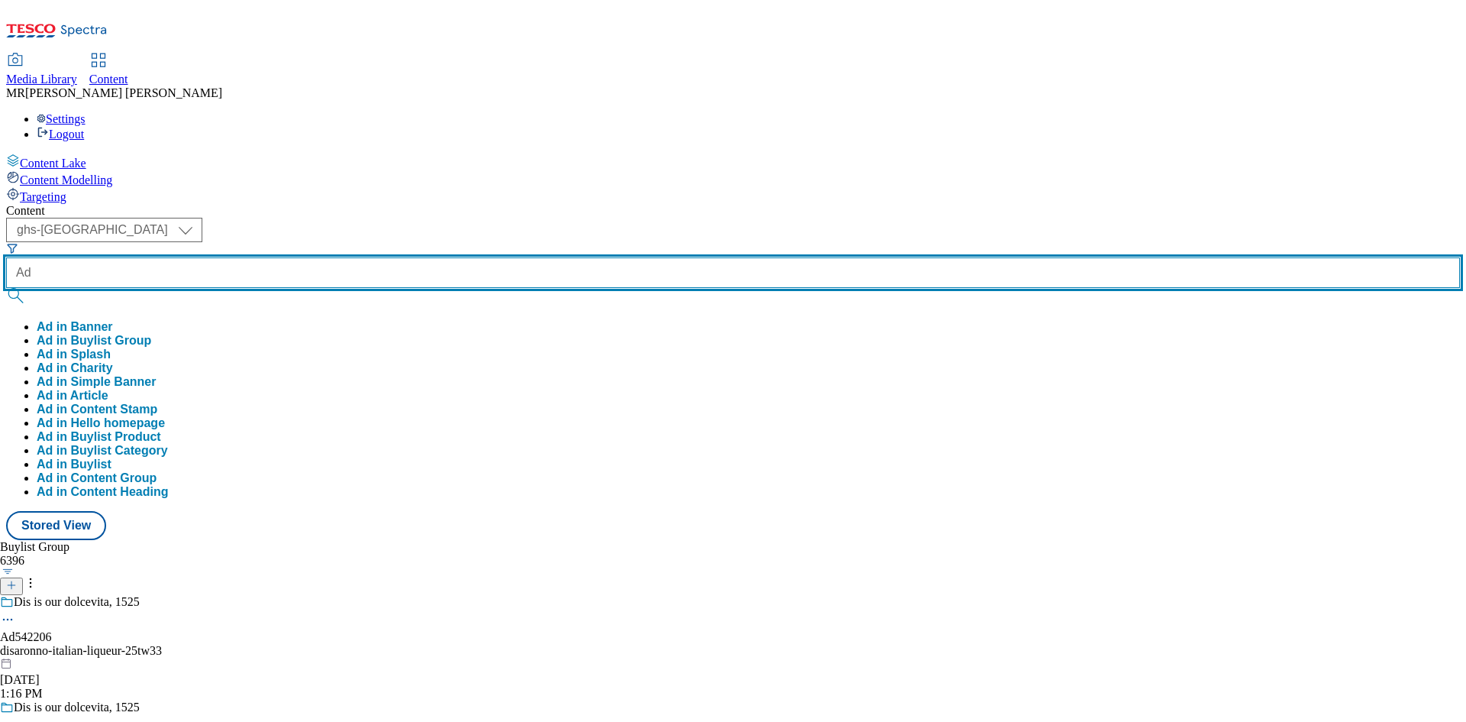
paste input "541987"
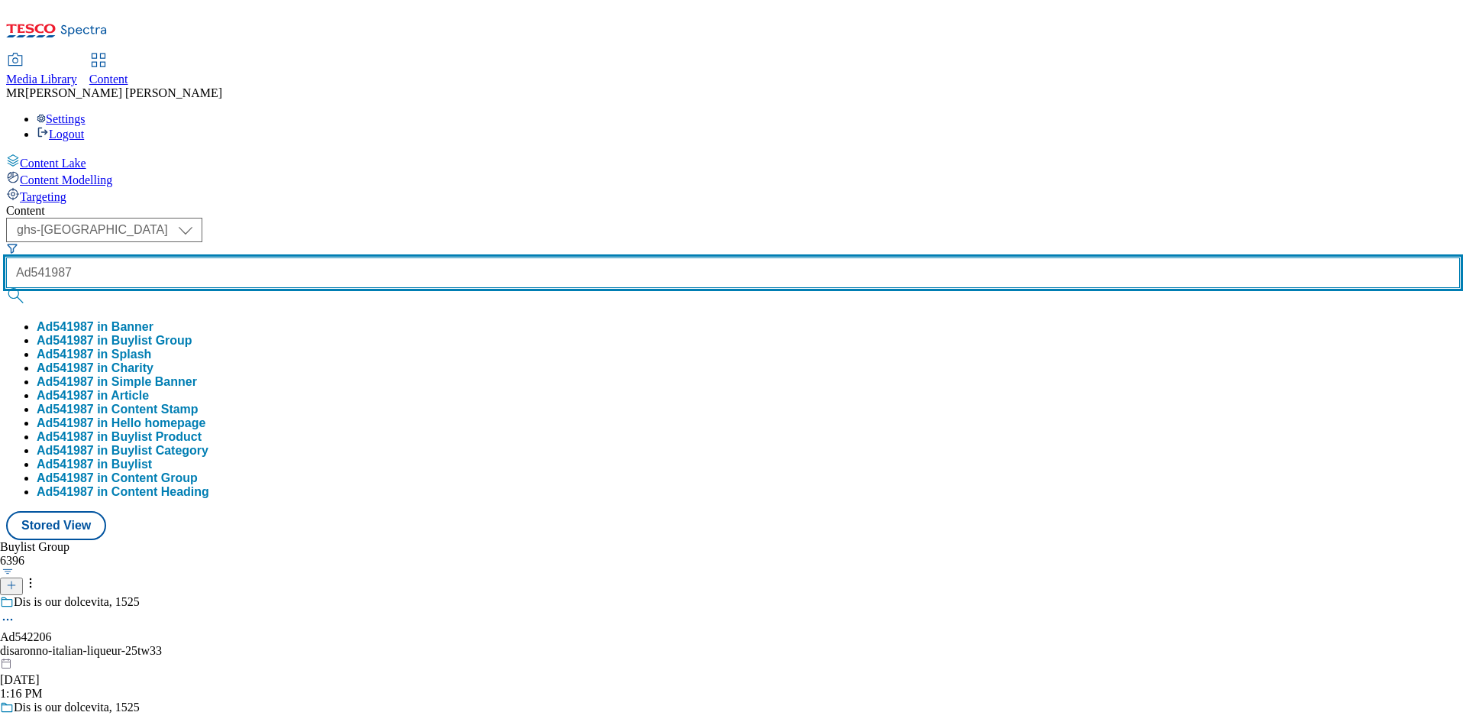
type input "Ad541987"
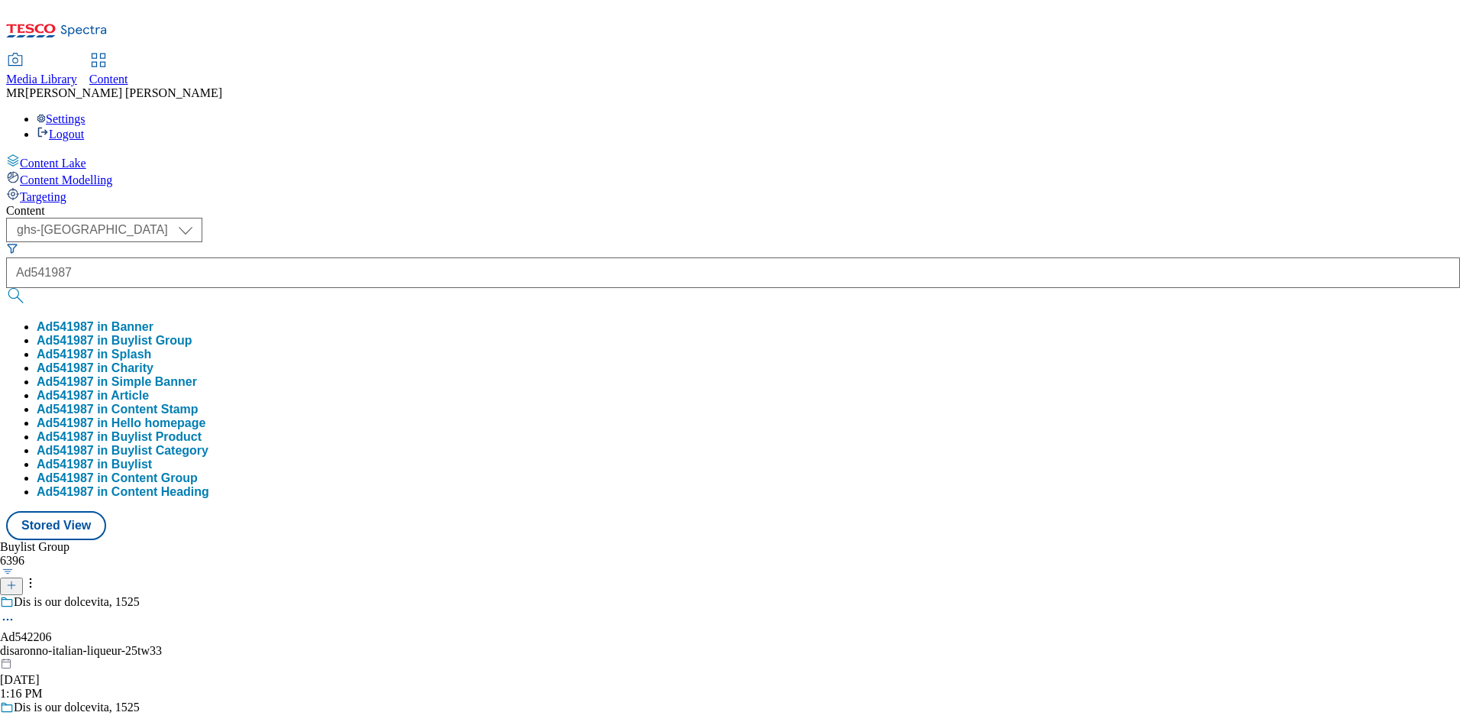
click at [192, 334] on button "Ad541987 in Buylist Group" at bounding box center [115, 341] width 156 height 14
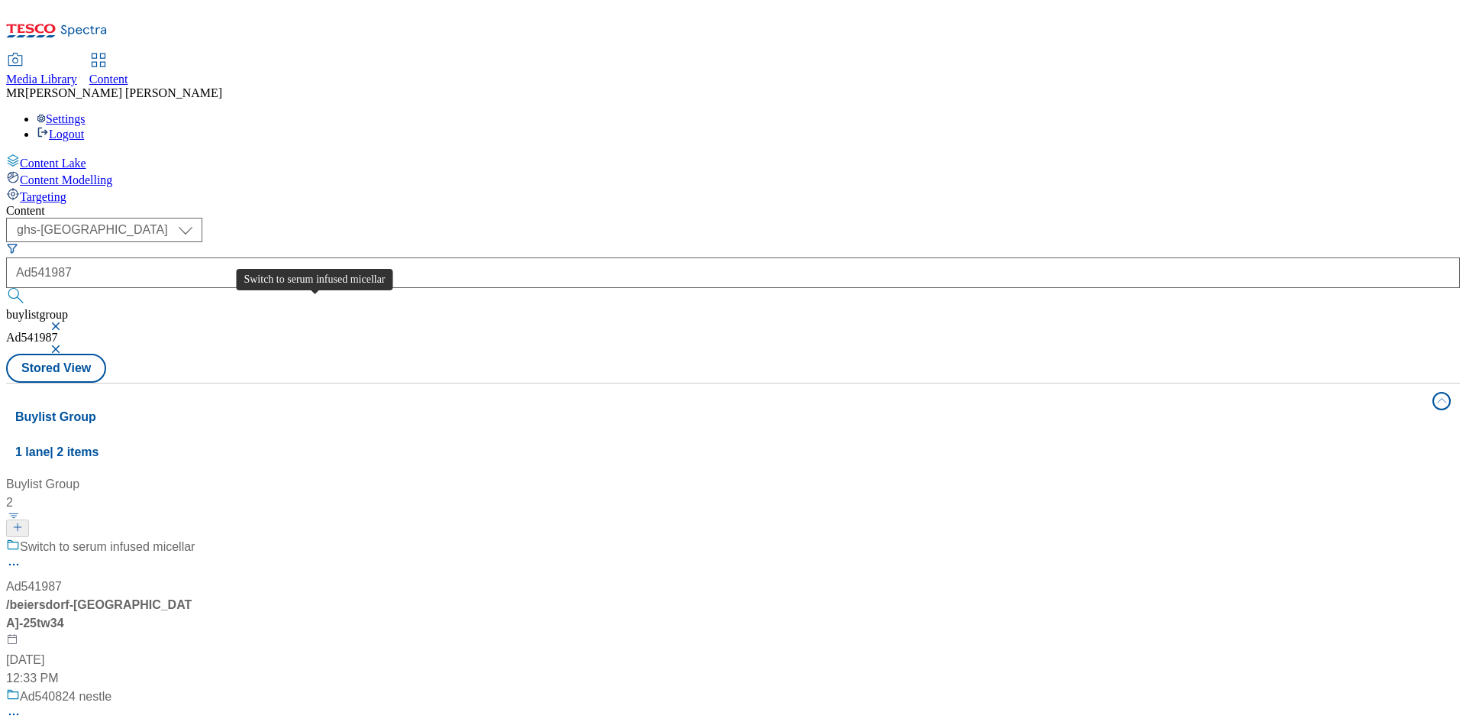
click at [195, 538] on div "Switch to serum infused micellar" at bounding box center [107, 547] width 175 height 18
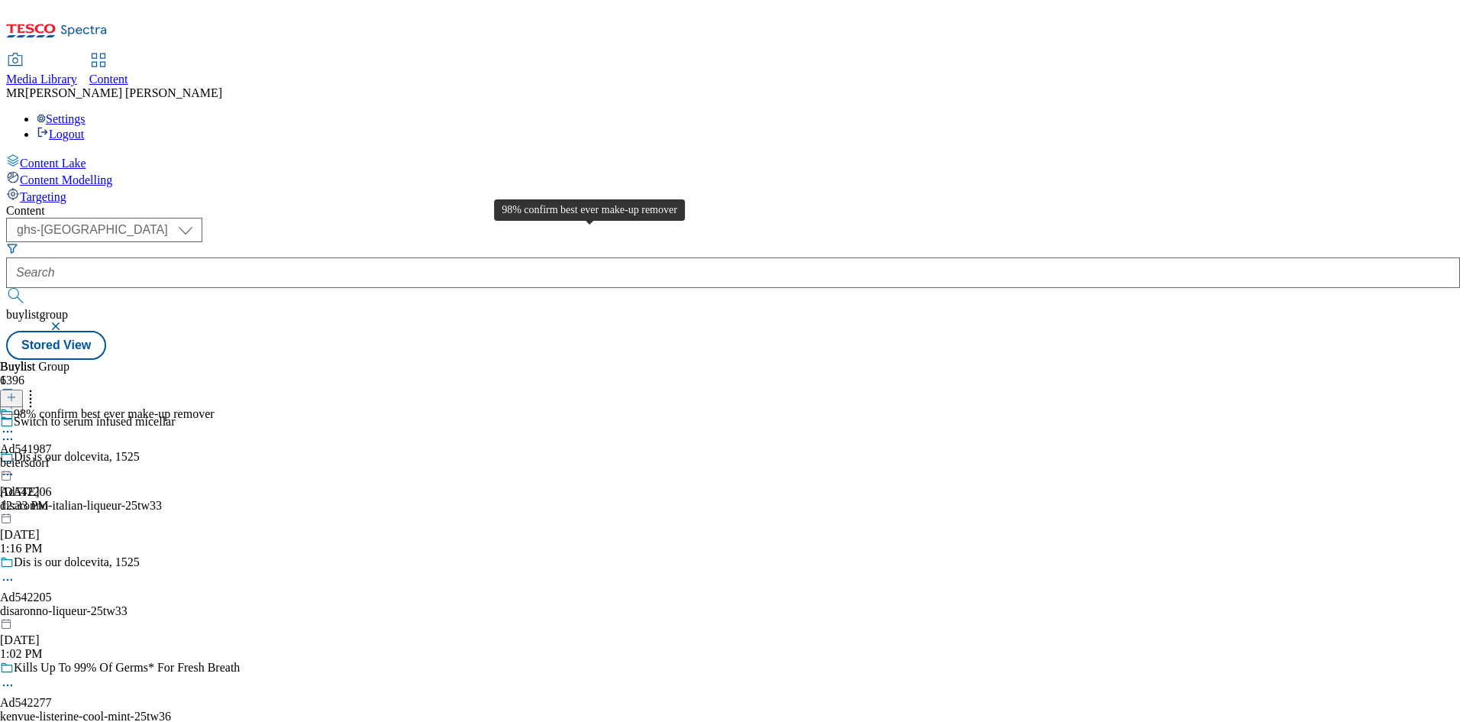
click at [215, 407] on div "98% confirm best ever make-up remover" at bounding box center [114, 414] width 201 height 14
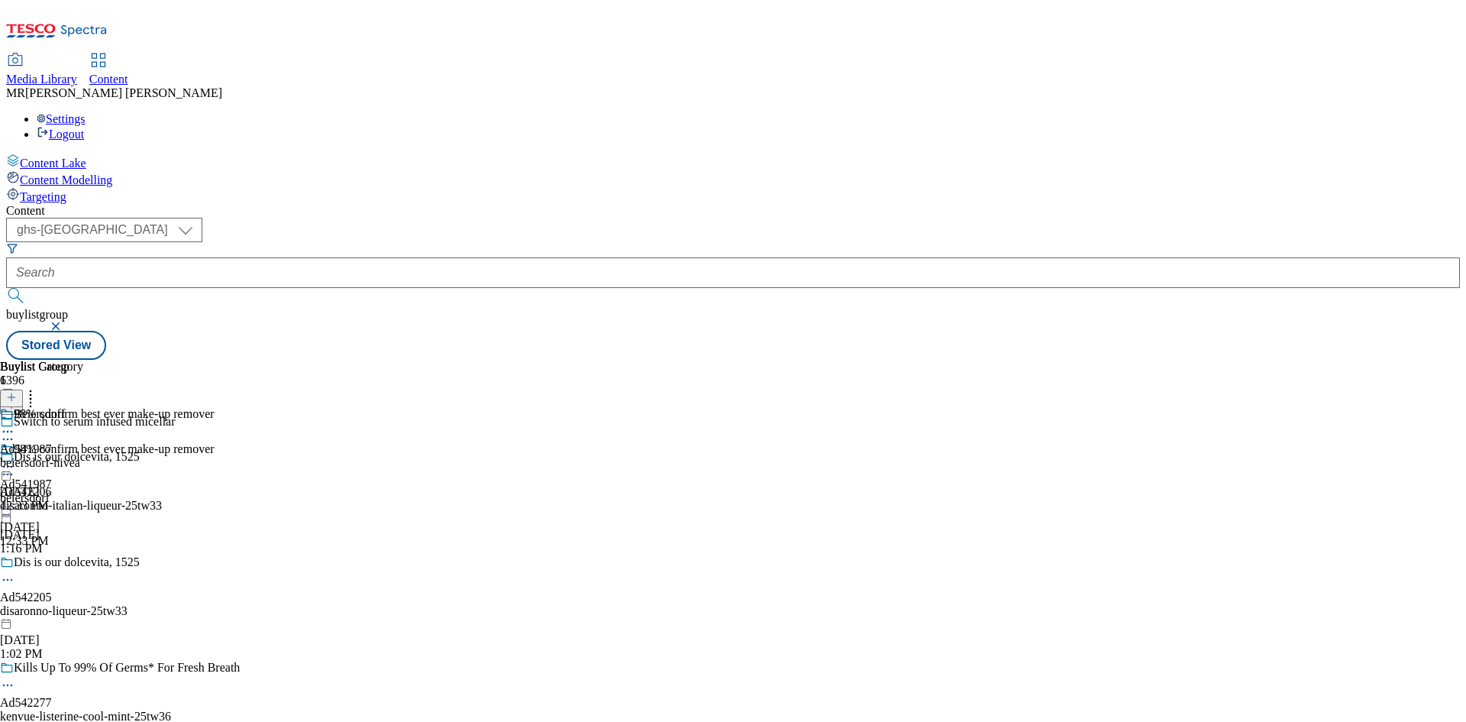
click at [15, 459] on icon at bounding box center [7, 466] width 15 height 15
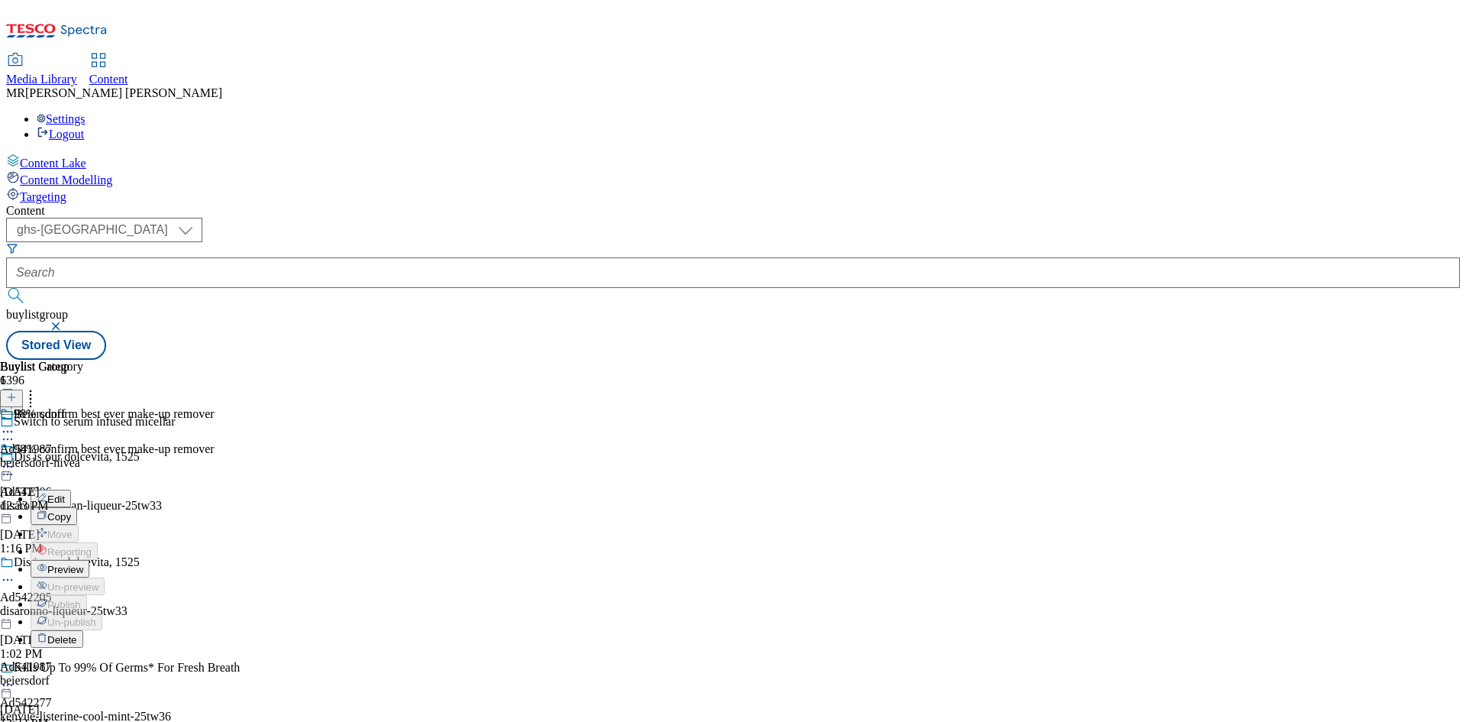
click at [215, 560] on li "Preview" at bounding box center [123, 569] width 184 height 18
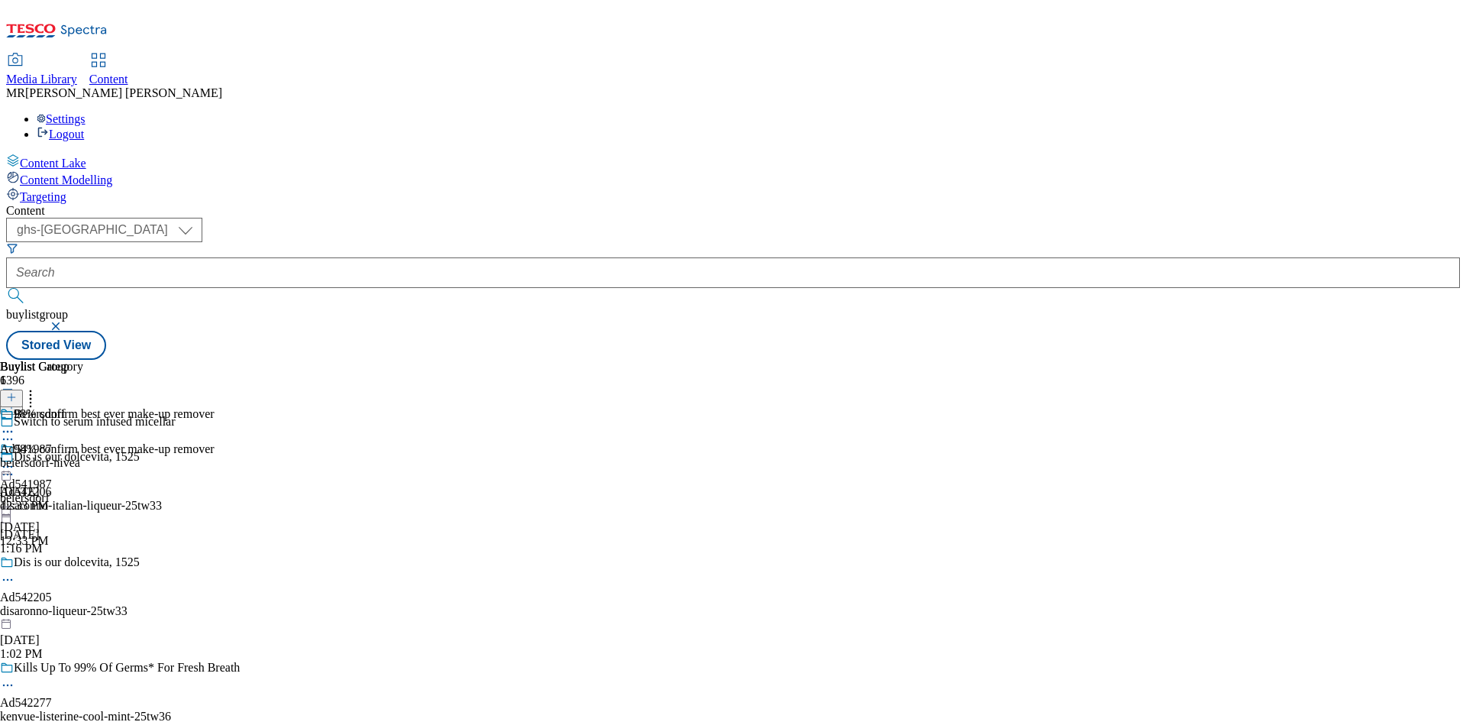
click at [15, 459] on icon at bounding box center [7, 466] width 15 height 15
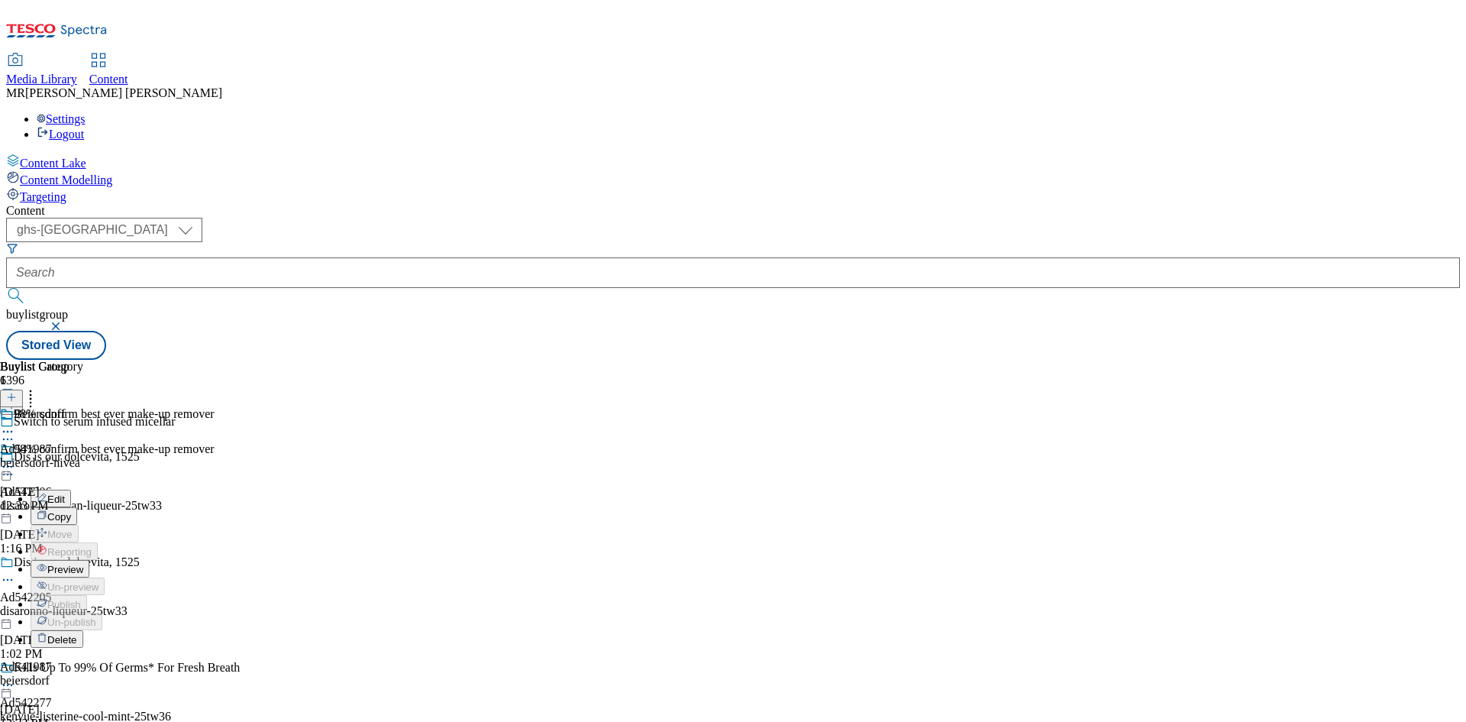
click at [83, 564] on span "Preview" at bounding box center [65, 569] width 36 height 11
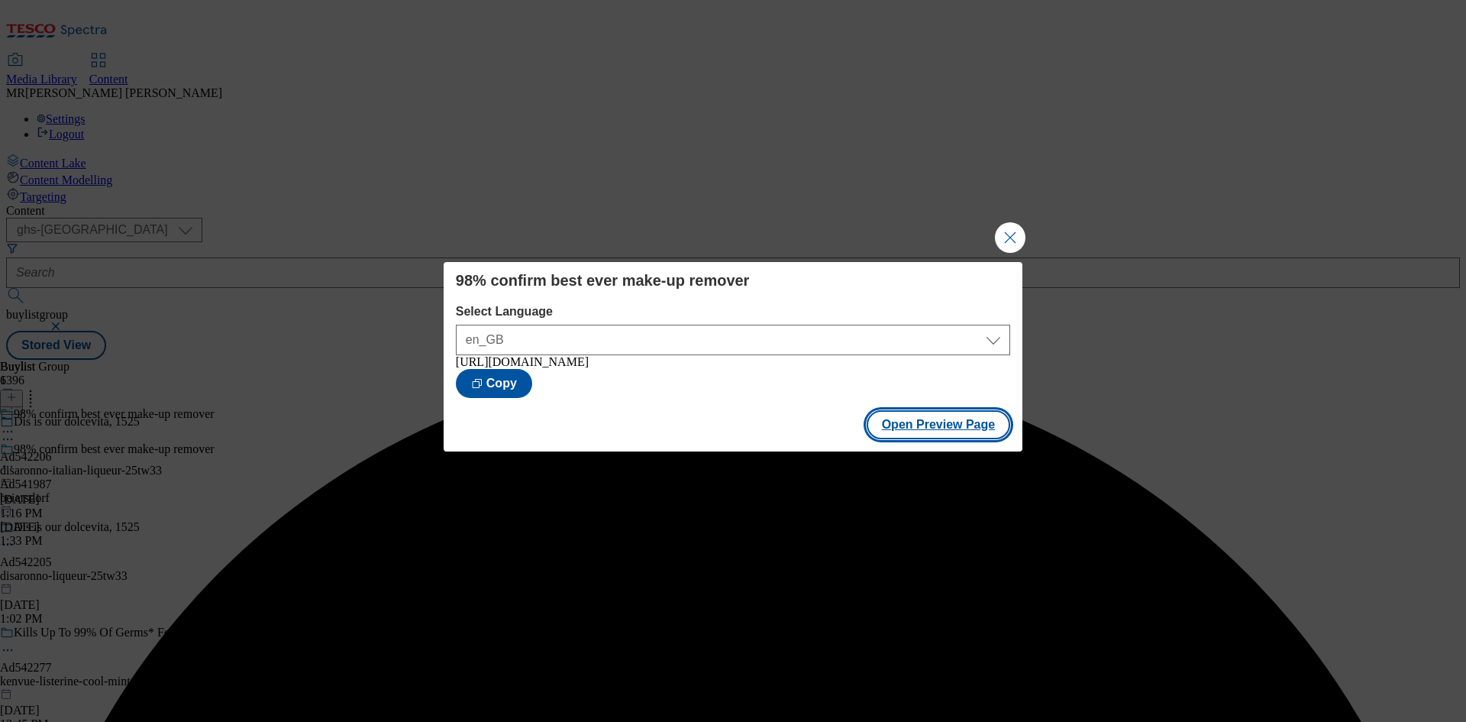
click at [941, 439] on button "Open Preview Page" at bounding box center [939, 424] width 144 height 29
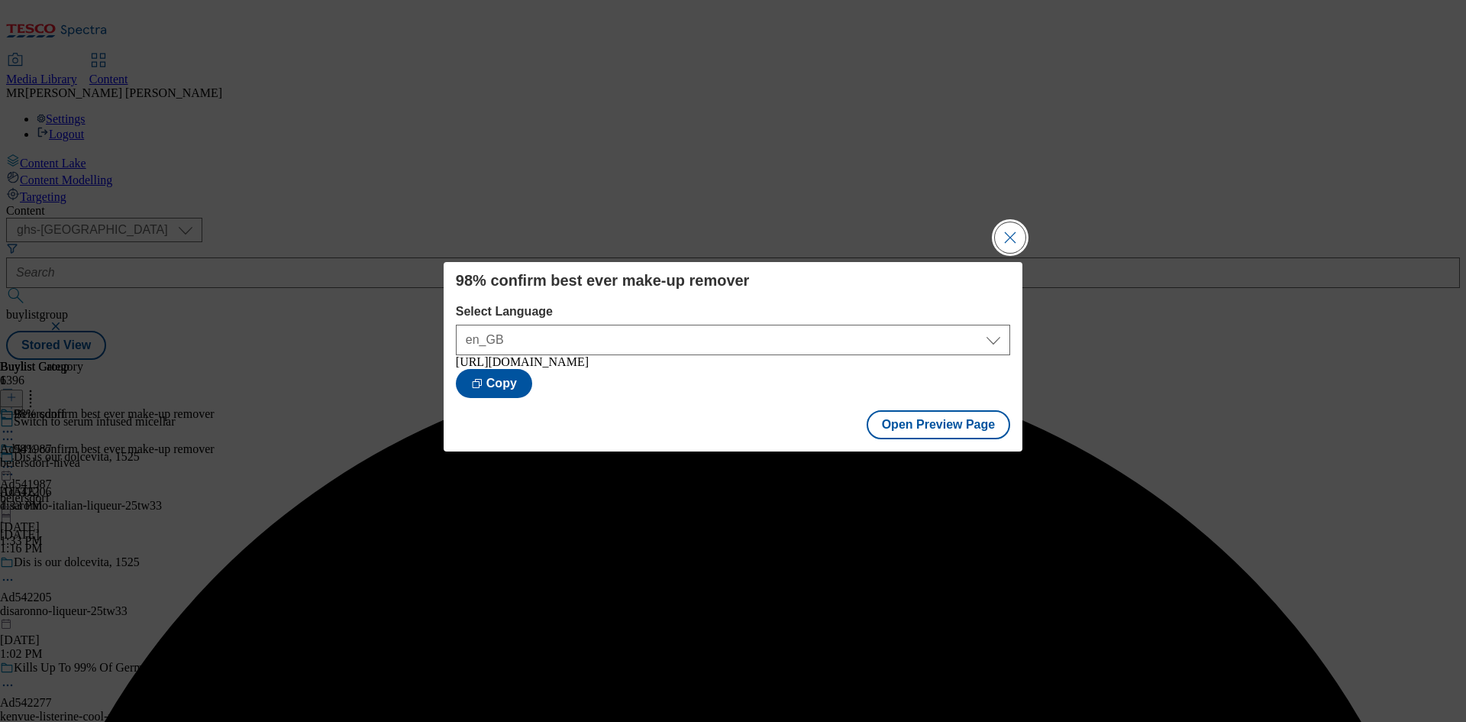
click at [1010, 222] on button "Close Modal" at bounding box center [1010, 237] width 31 height 31
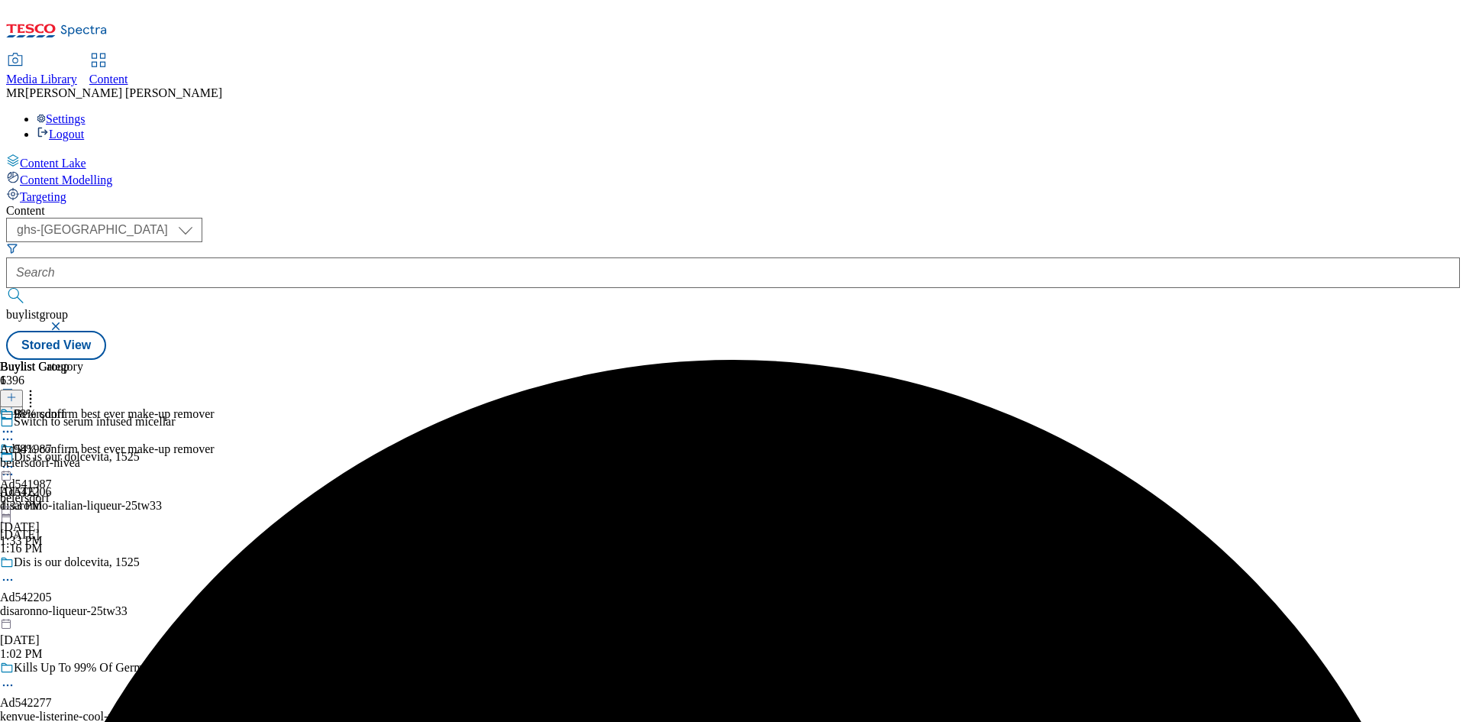
click at [15, 459] on icon at bounding box center [7, 466] width 15 height 15
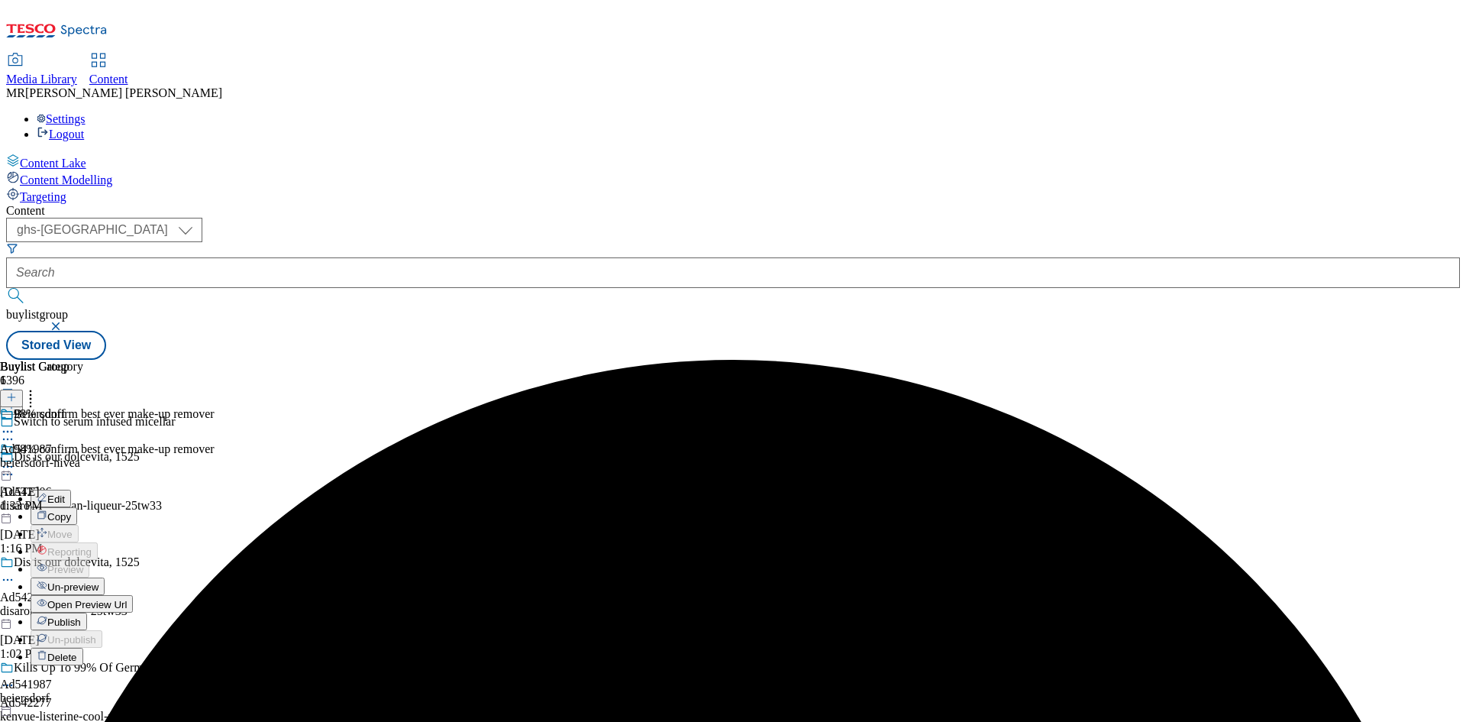
click at [87, 613] on button "Publish" at bounding box center [59, 622] width 57 height 18
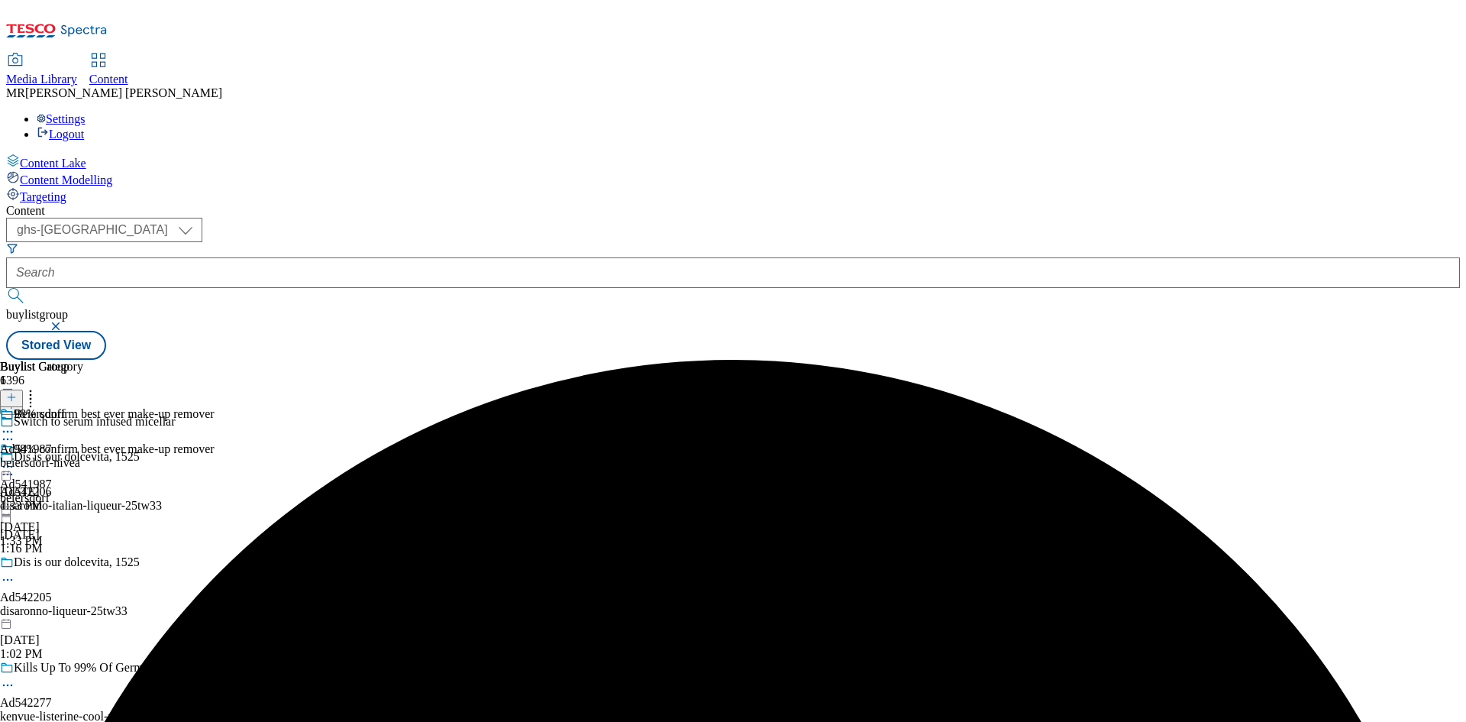
click at [15, 459] on icon at bounding box center [7, 466] width 15 height 15
